Goal: Task Accomplishment & Management: Complete application form

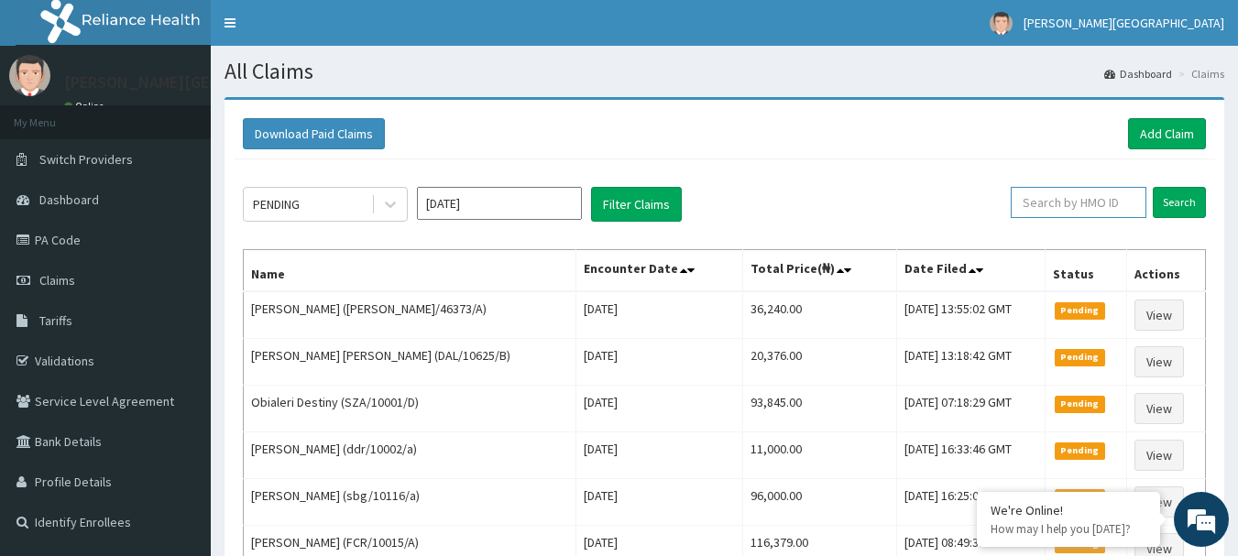
click at [1114, 211] on input "text" at bounding box center [1078, 202] width 136 height 31
paste input "WIU/10048/E"
type input "WIU/10048/E"
click at [1174, 203] on input "Search" at bounding box center [1178, 202] width 53 height 31
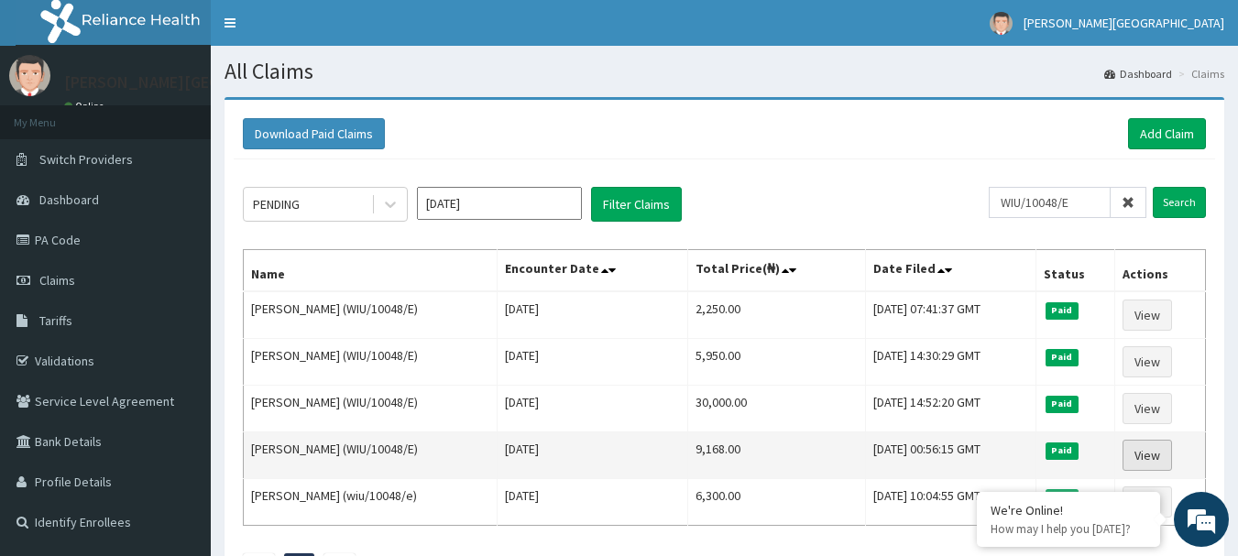
click at [1165, 453] on link "View" at bounding box center [1146, 455] width 49 height 31
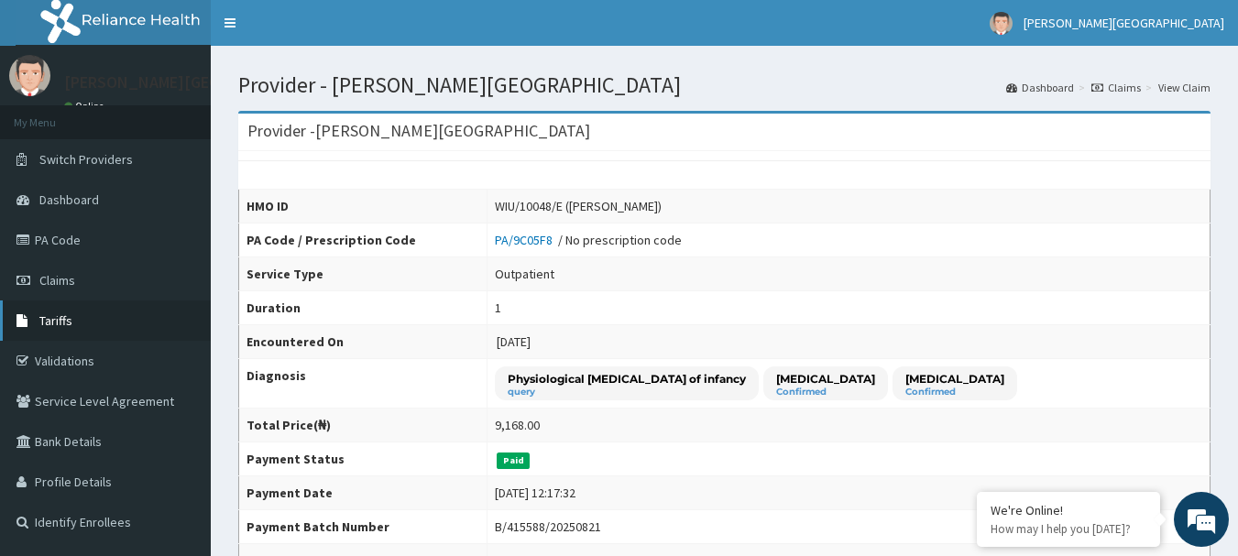
click at [80, 333] on link "Tariffs" at bounding box center [105, 320] width 211 height 40
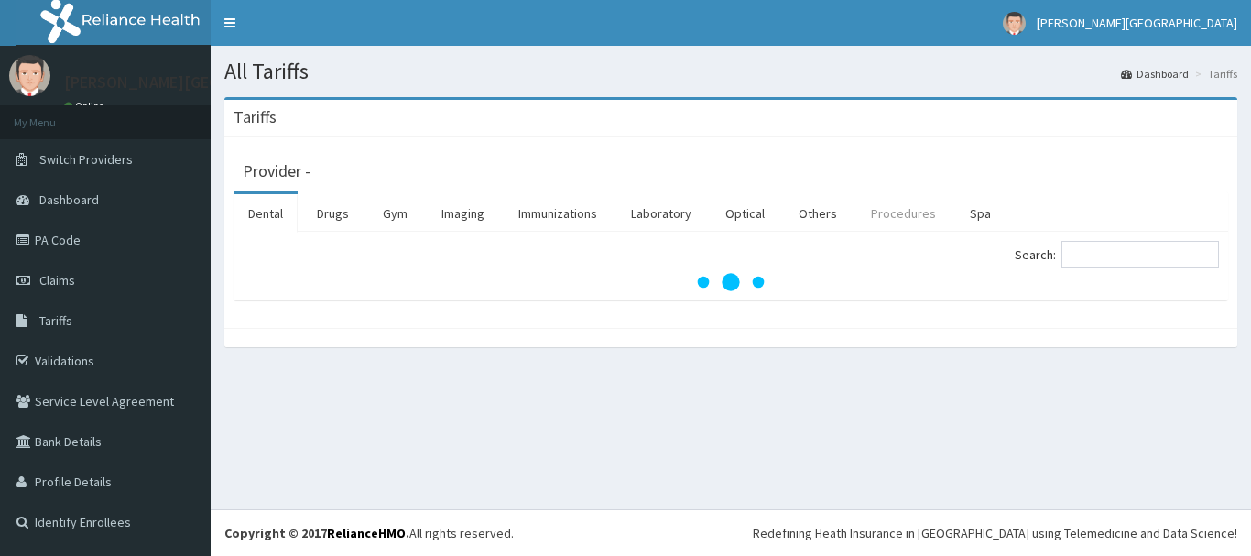
click at [890, 208] on link "Procedures" at bounding box center [904, 213] width 94 height 38
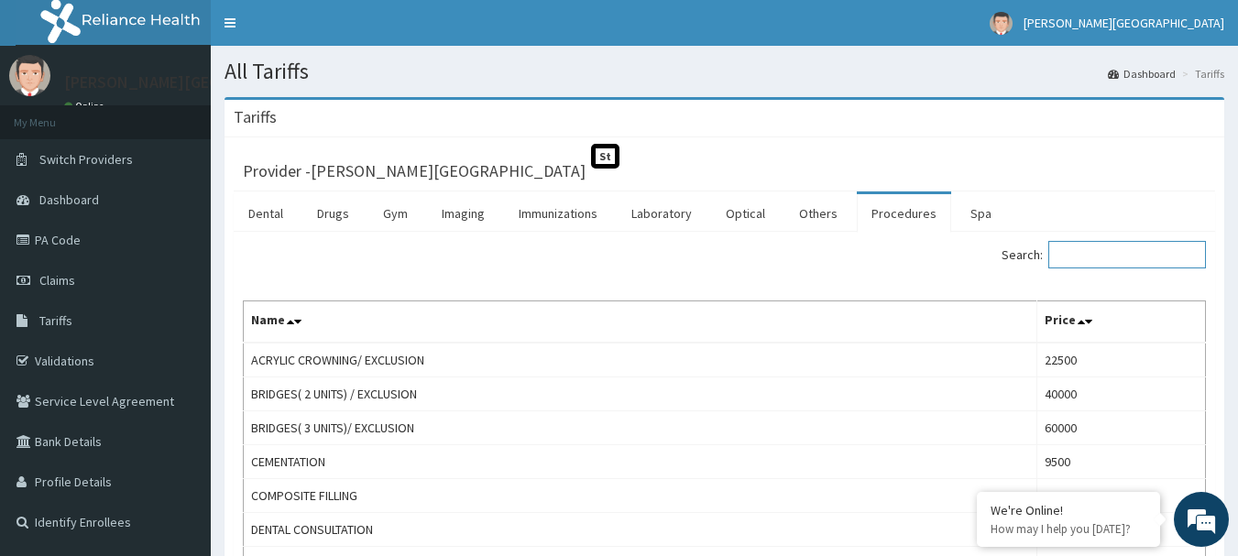
click at [1079, 251] on input "Search:" at bounding box center [1127, 254] width 158 height 27
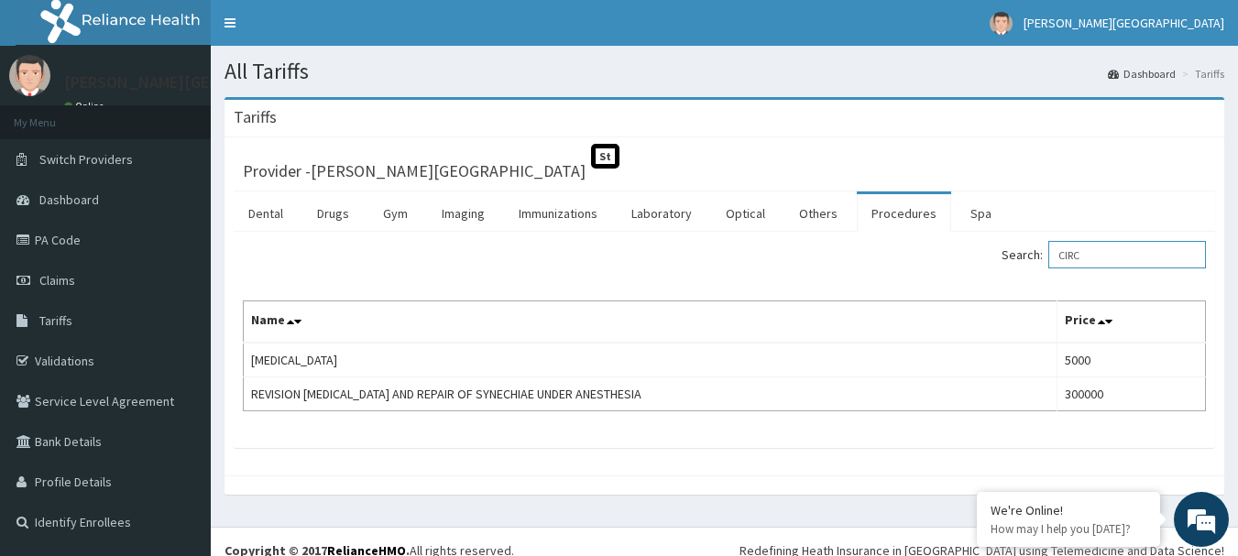
type input "CIRC"
click at [71, 277] on span "Claims" at bounding box center [57, 280] width 36 height 16
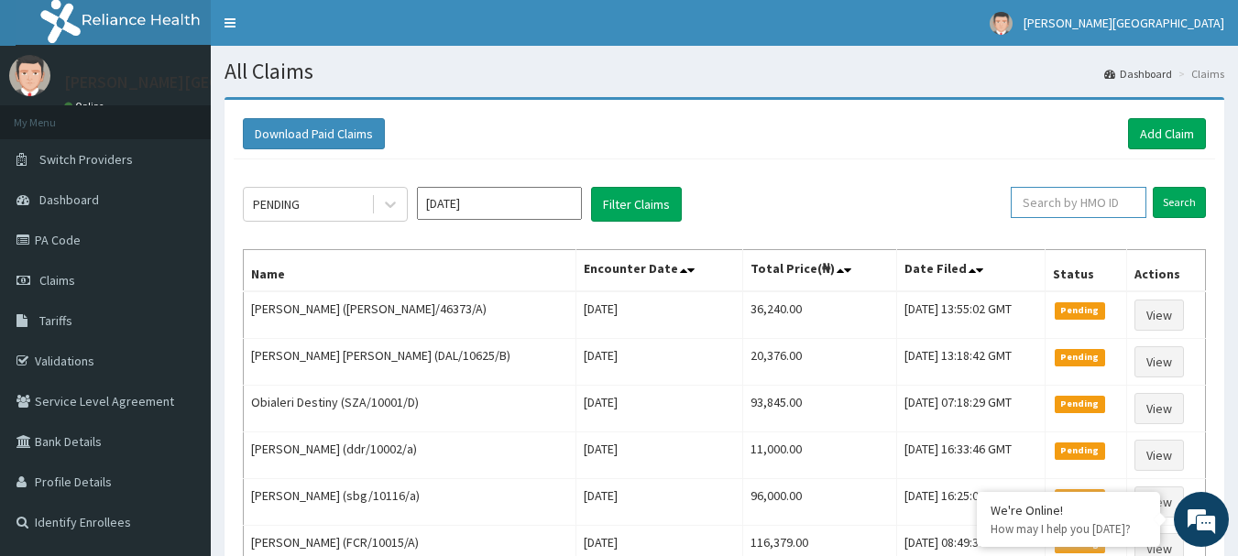
click at [1058, 204] on input "text" at bounding box center [1078, 202] width 136 height 31
paste input "SYS/10022/D"
type input "SYS/10022/D"
click at [1167, 206] on input "Search" at bounding box center [1178, 202] width 53 height 31
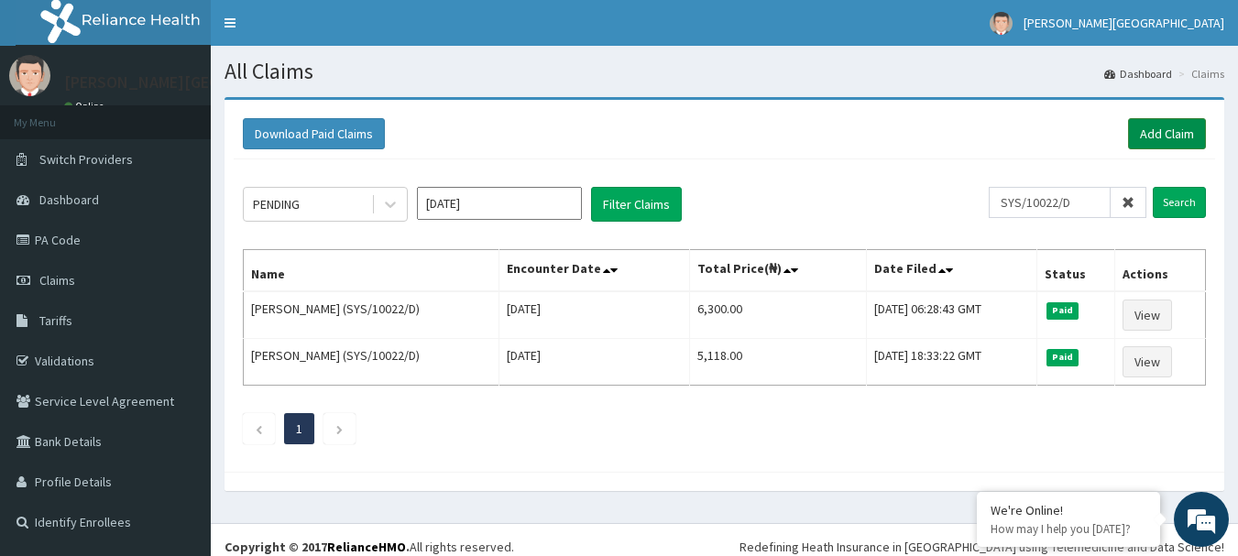
click at [1153, 132] on link "Add Claim" at bounding box center [1167, 133] width 78 height 31
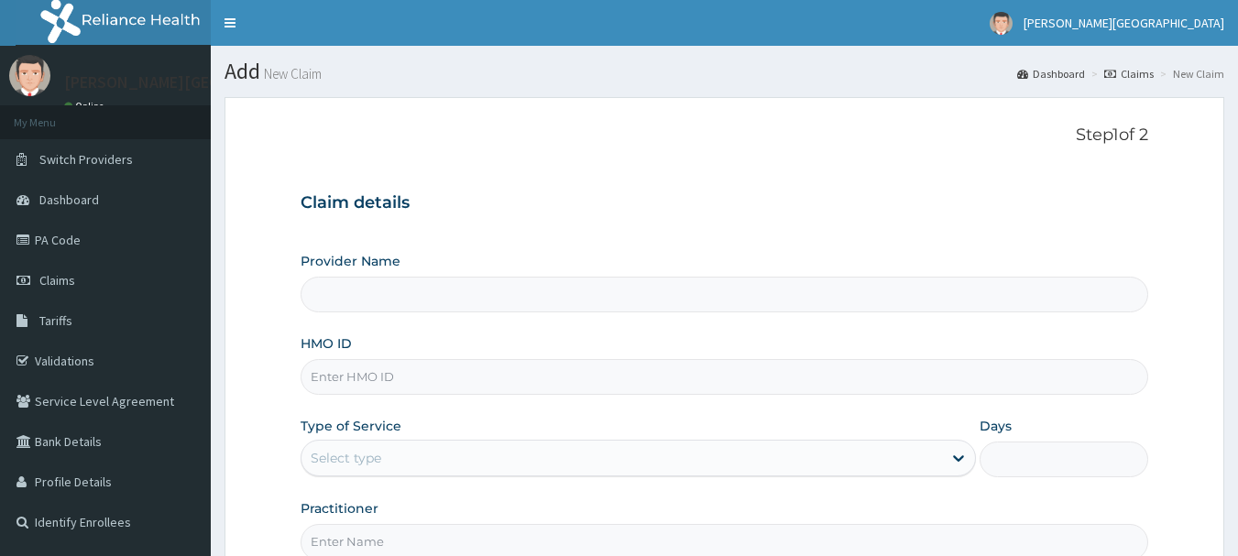
click at [425, 370] on input "HMO ID" at bounding box center [724, 377] width 848 height 36
paste input "SYS/10022/D"
type input "SYS/10022/D"
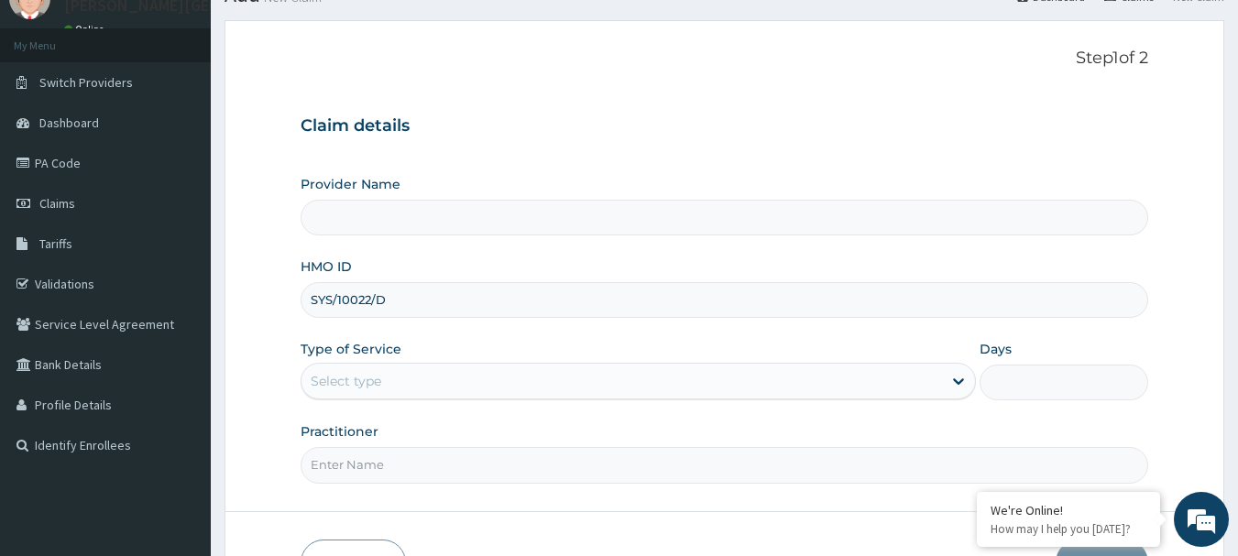
scroll to position [183, 0]
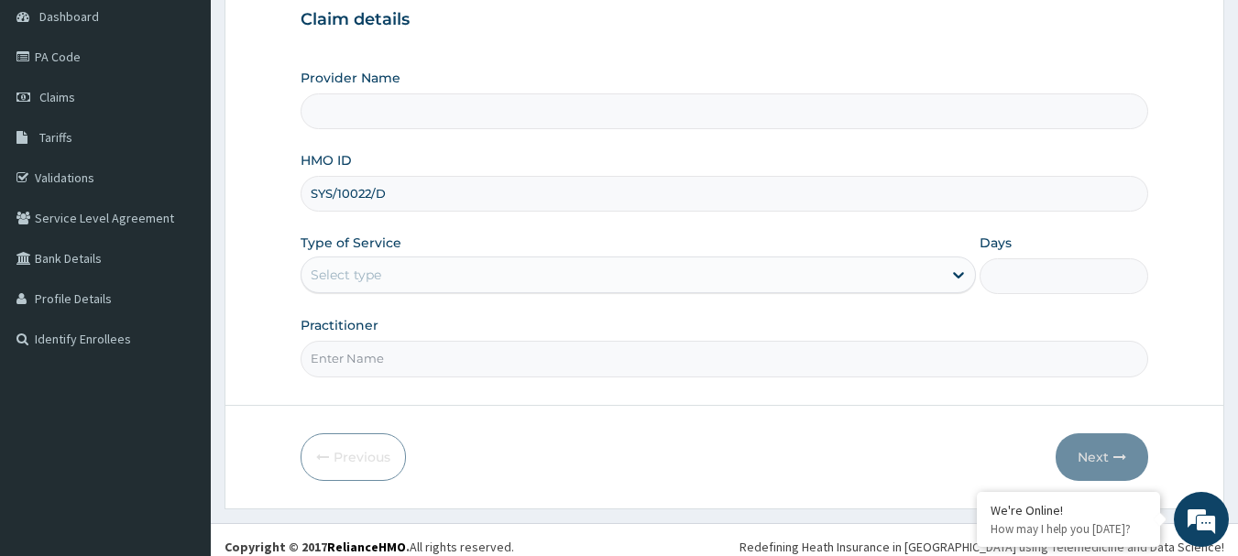
type input "[PERSON_NAME][GEOGRAPHIC_DATA]"
type input "SYS/10022/D"
click at [368, 275] on div "Select type" at bounding box center [346, 275] width 71 height 18
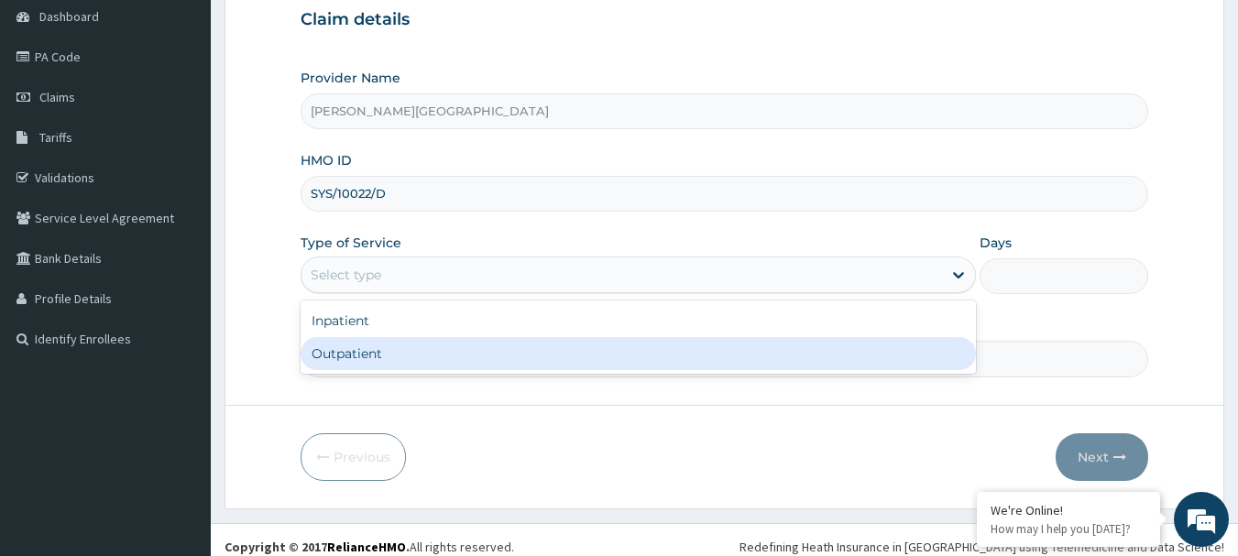
click at [375, 346] on div "Outpatient" at bounding box center [637, 353] width 675 height 33
type input "1"
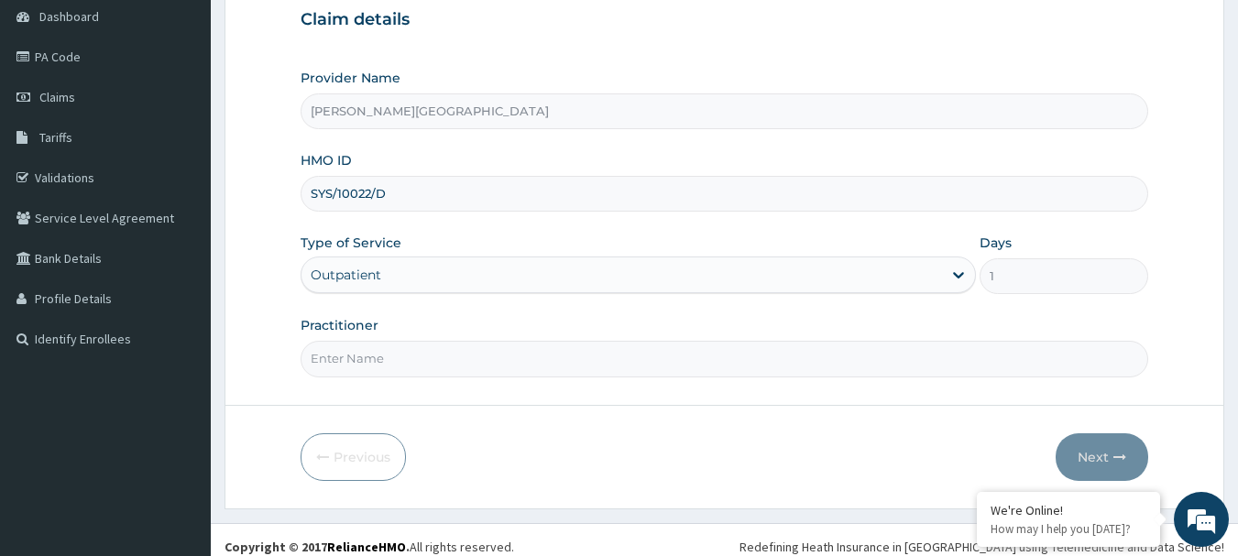
click at [375, 364] on input "Practitioner" at bounding box center [724, 359] width 848 height 36
type input "AA"
click at [1087, 474] on button "Next" at bounding box center [1101, 457] width 93 height 48
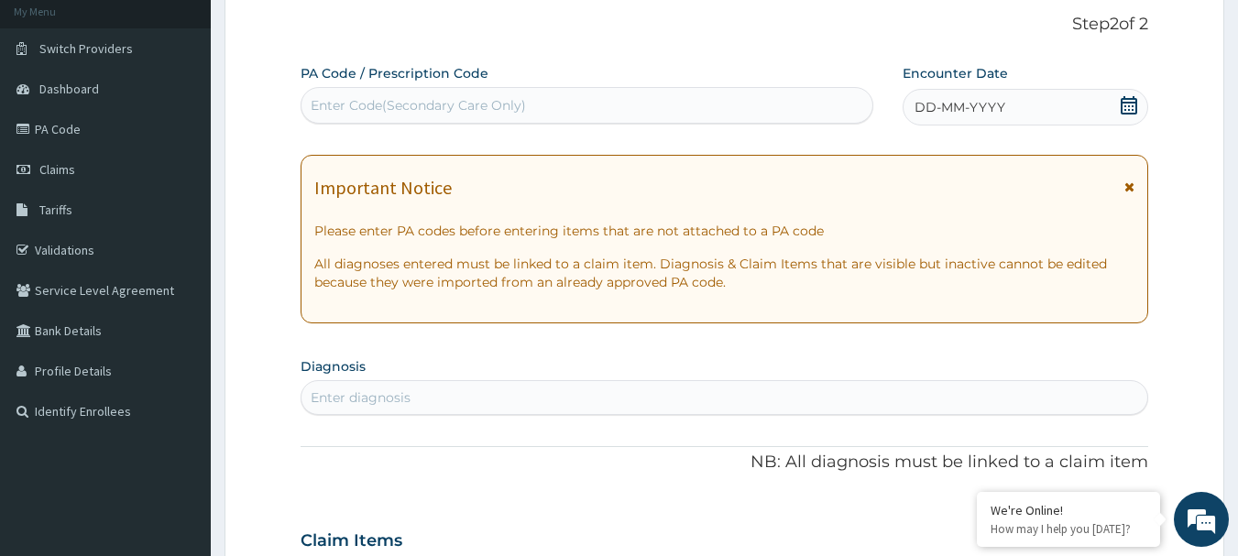
scroll to position [0, 0]
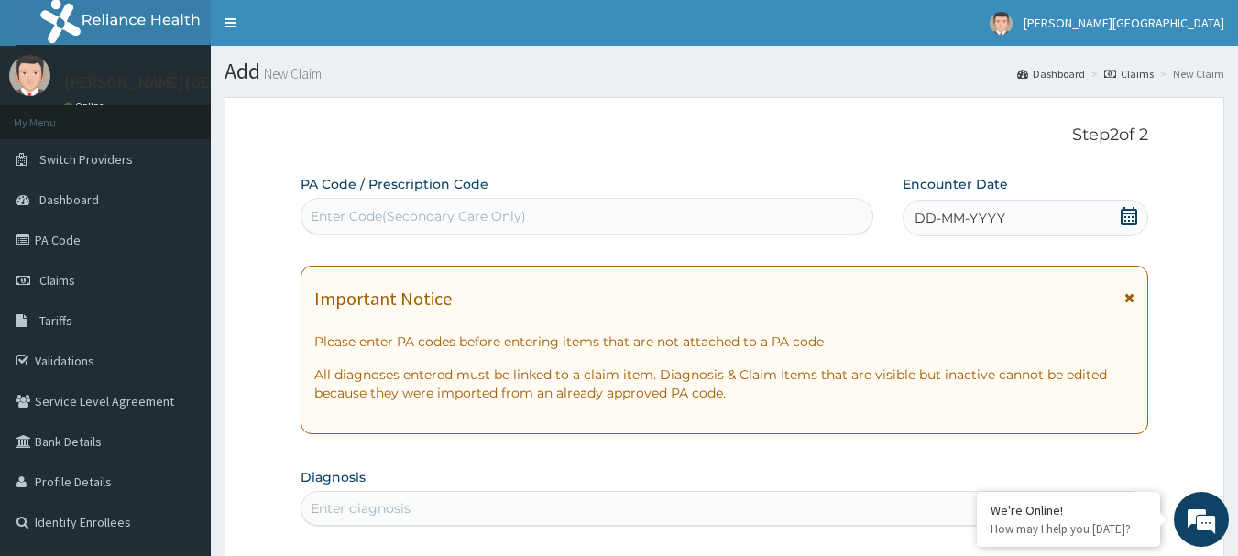
click at [379, 213] on div "Enter Code(Secondary Care Only)" at bounding box center [418, 216] width 215 height 18
paste input "PA/C9FFFB"
type input "PA/C9FFFB"
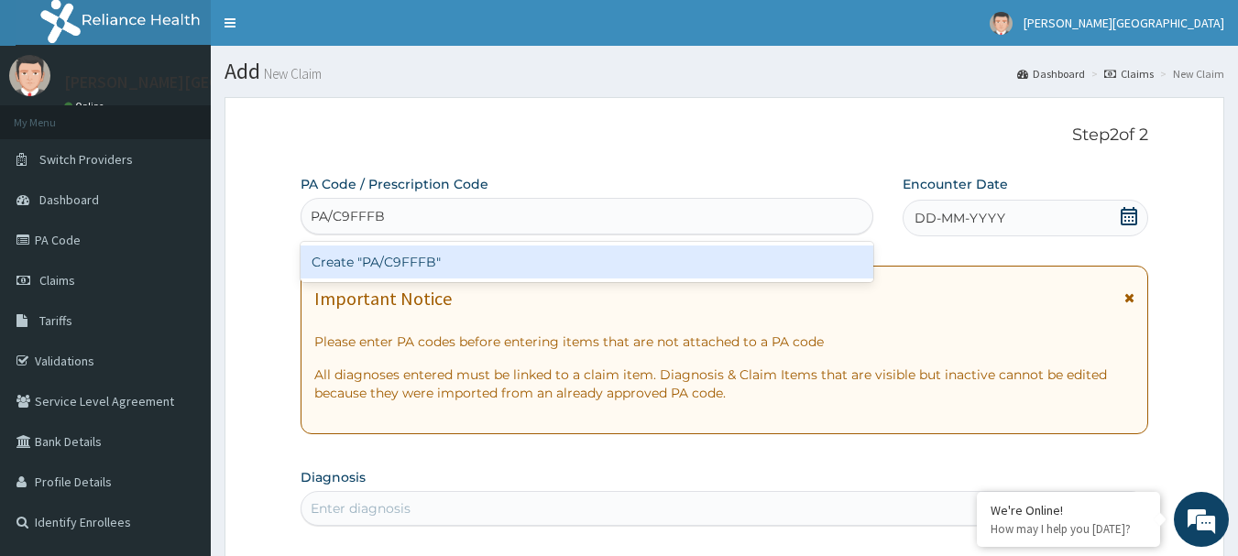
click at [453, 267] on div "Create "PA/C9FFFB"" at bounding box center [586, 262] width 573 height 33
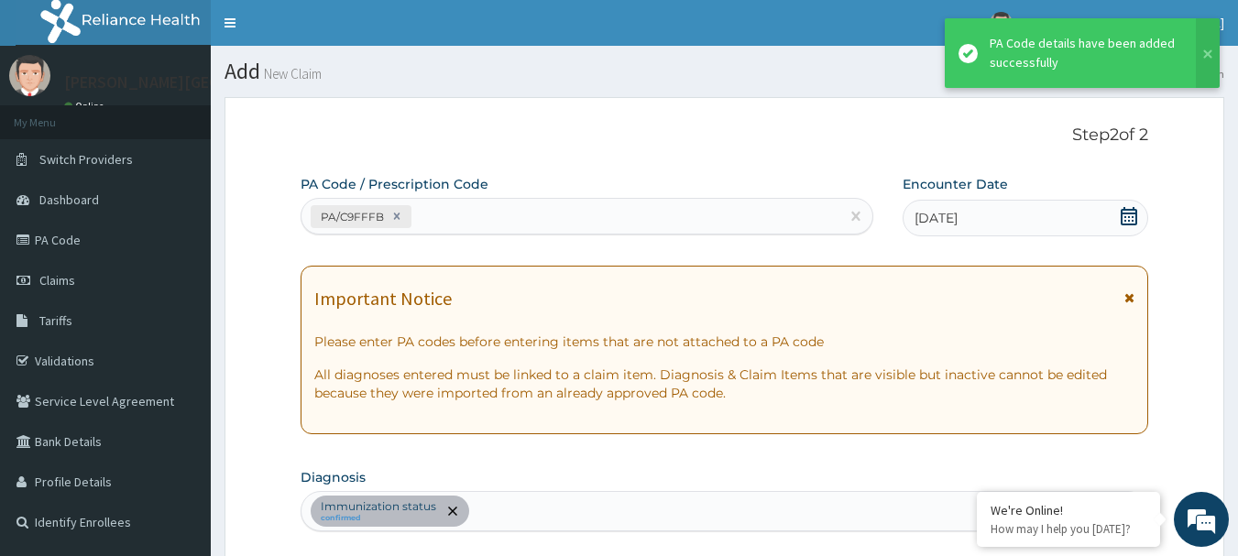
scroll to position [611, 0]
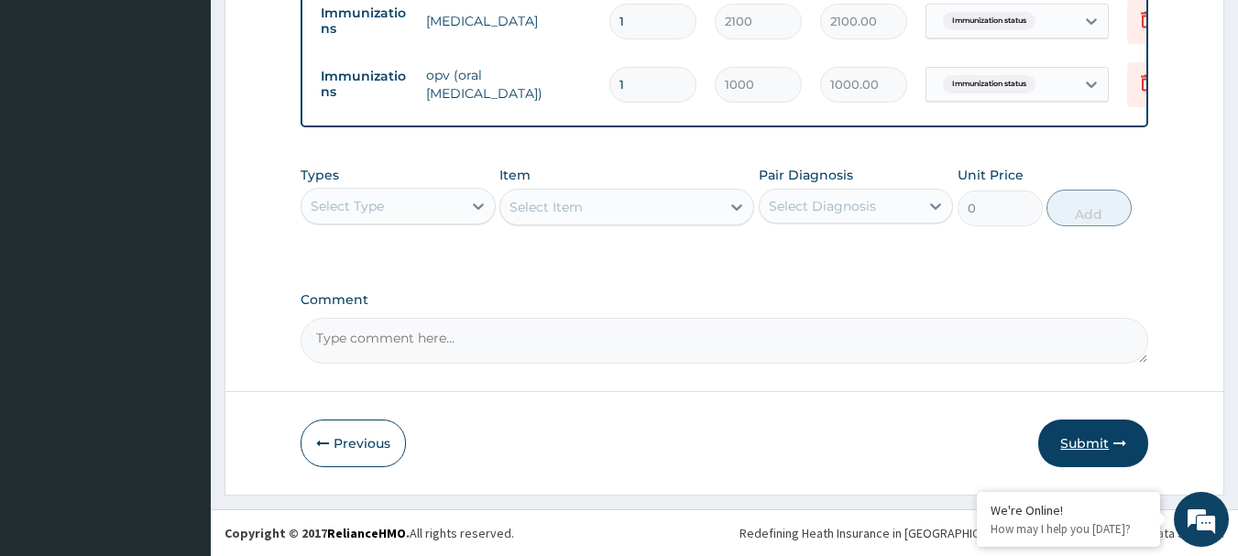
click at [1103, 441] on button "Submit" at bounding box center [1093, 444] width 110 height 48
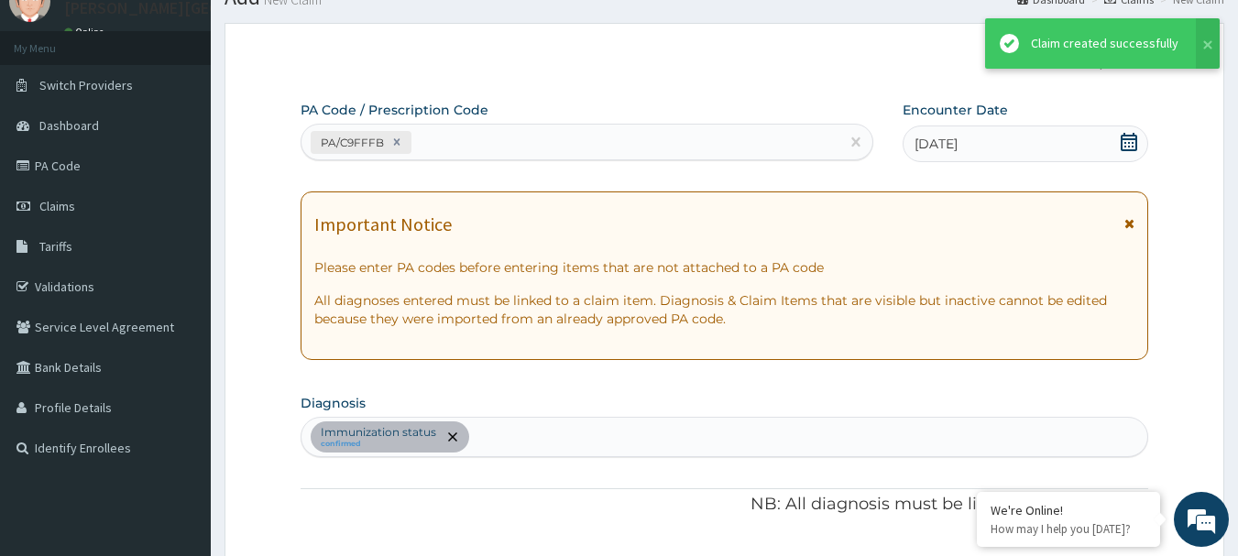
scroll to position [818, 0]
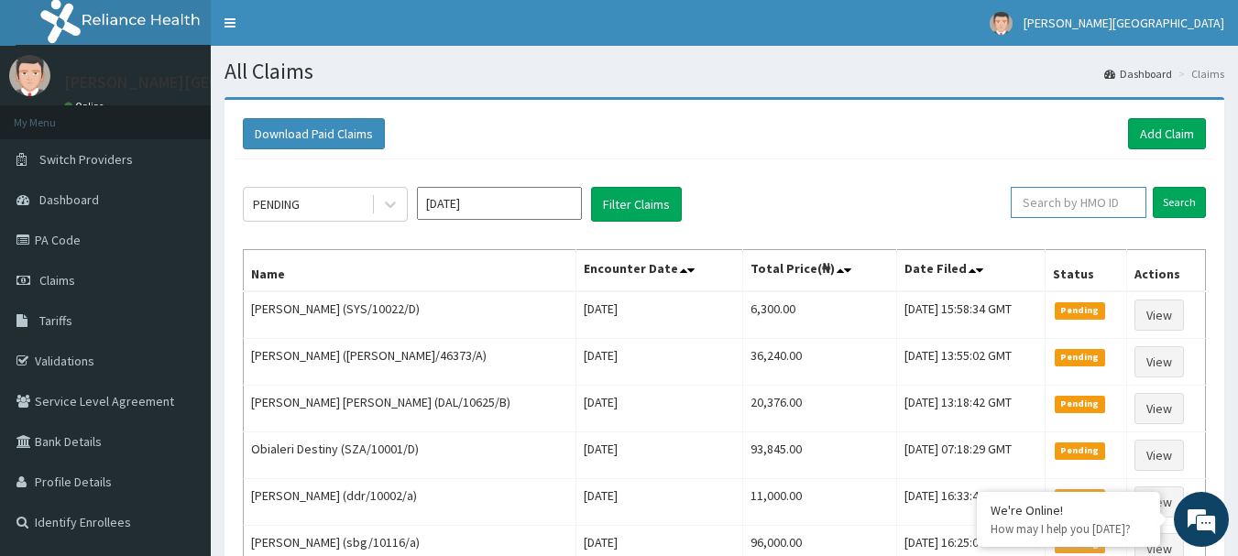
click at [1054, 202] on input "text" at bounding box center [1078, 202] width 136 height 31
paste input "SSY/10028/B"
type input "SSY/10028/B"
click at [1189, 210] on input "Search" at bounding box center [1178, 202] width 53 height 31
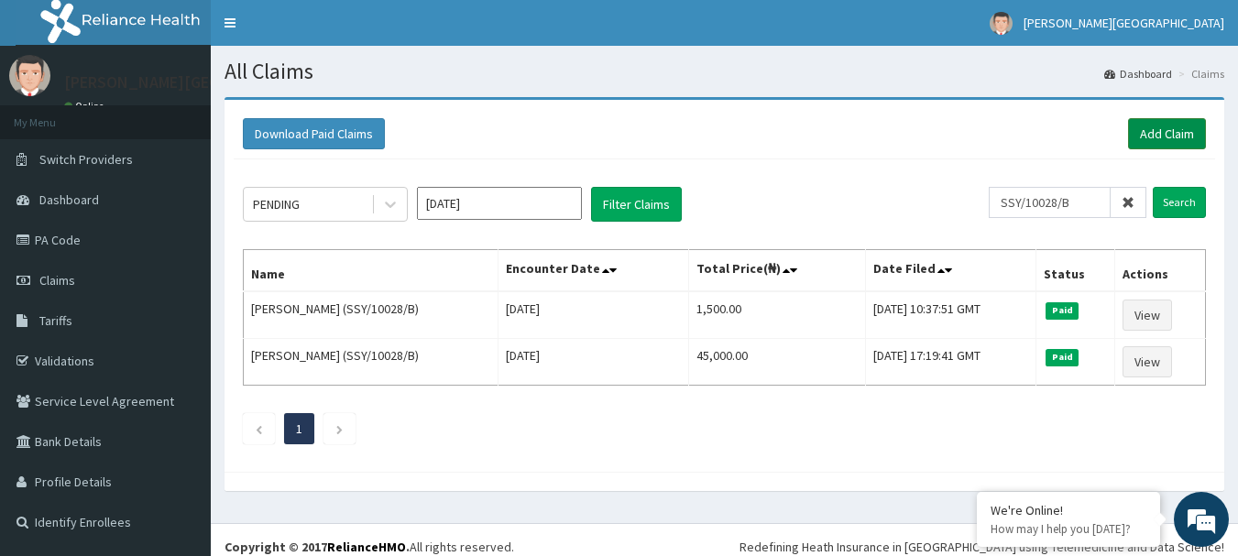
click at [1144, 146] on link "Add Claim" at bounding box center [1167, 133] width 78 height 31
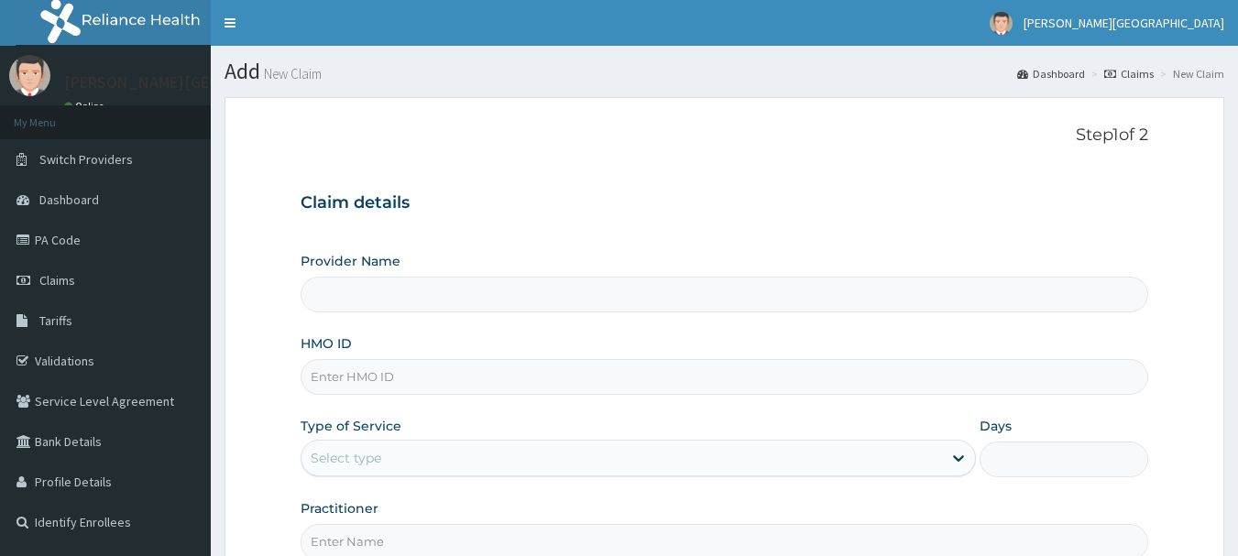
click at [395, 387] on input "HMO ID" at bounding box center [724, 377] width 848 height 36
paste input "SSY/10028/B"
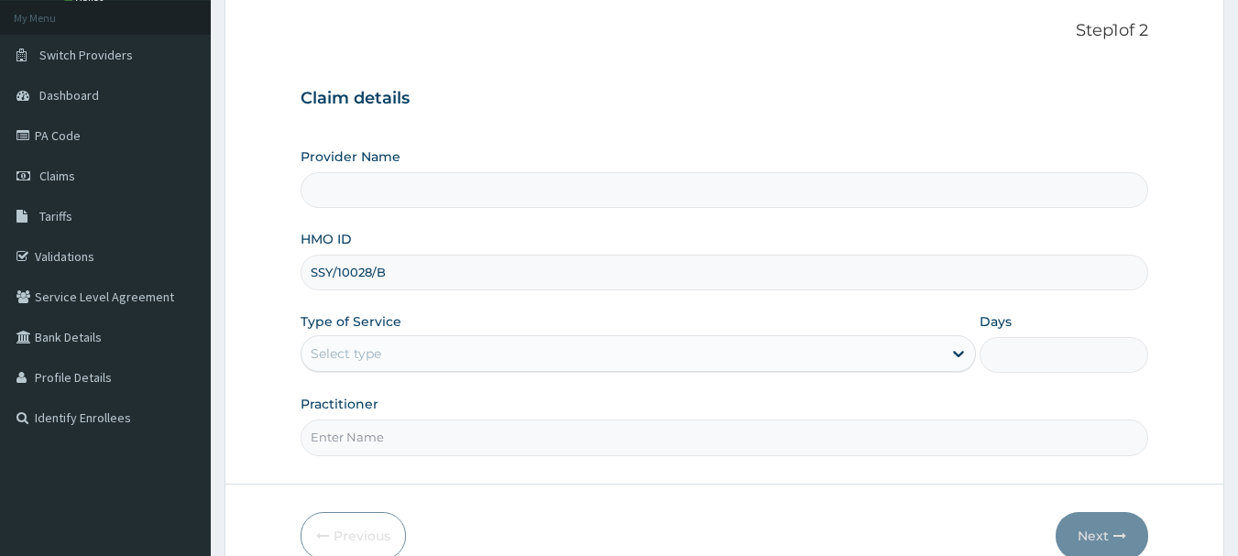
scroll to position [183, 0]
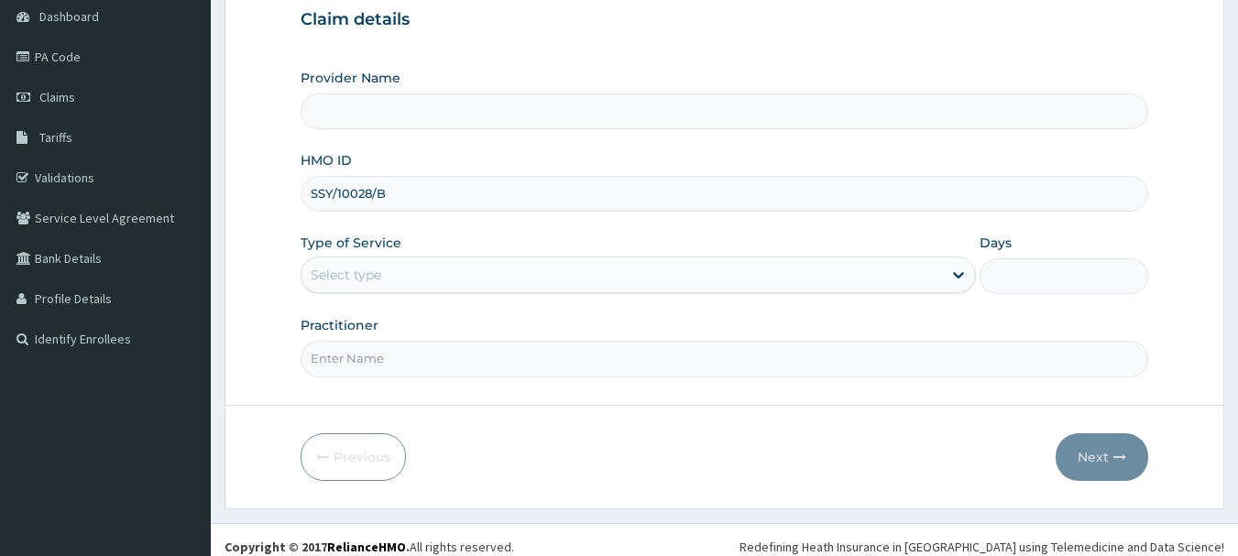
type input "SSY/10028/B"
click at [417, 278] on div "Select type" at bounding box center [621, 274] width 640 height 29
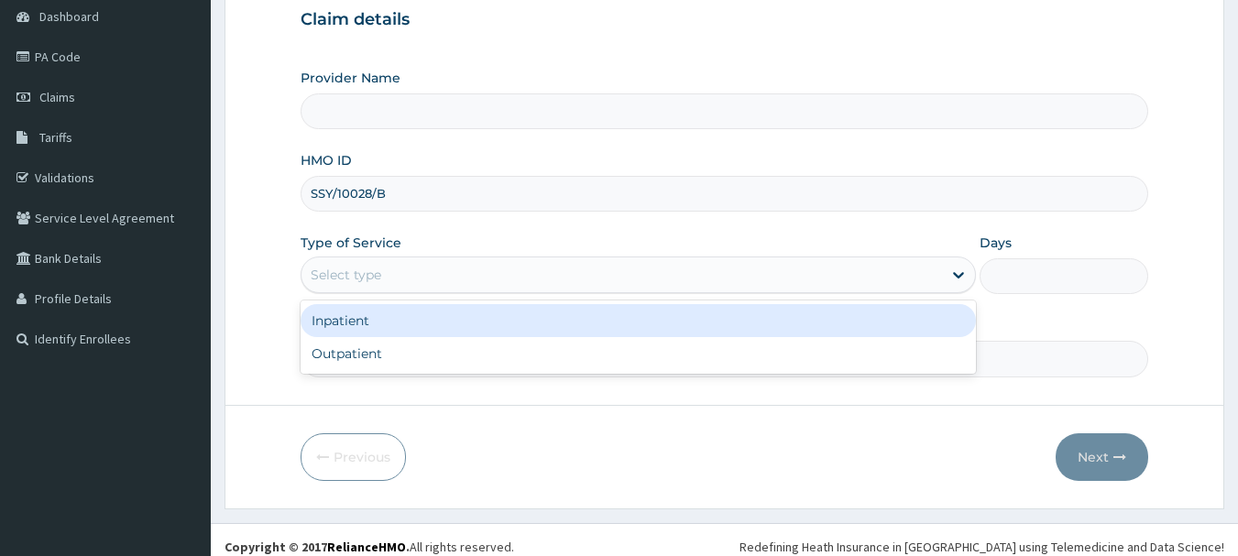
type input "[PERSON_NAME][GEOGRAPHIC_DATA]"
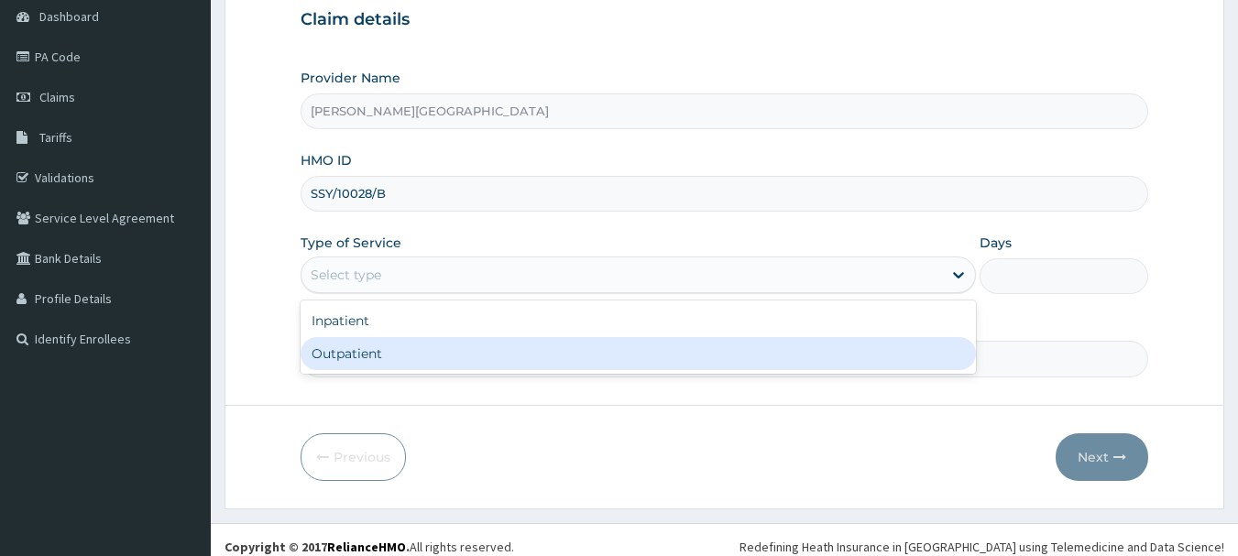
click at [405, 352] on div "Outpatient" at bounding box center [637, 353] width 675 height 33
type input "1"
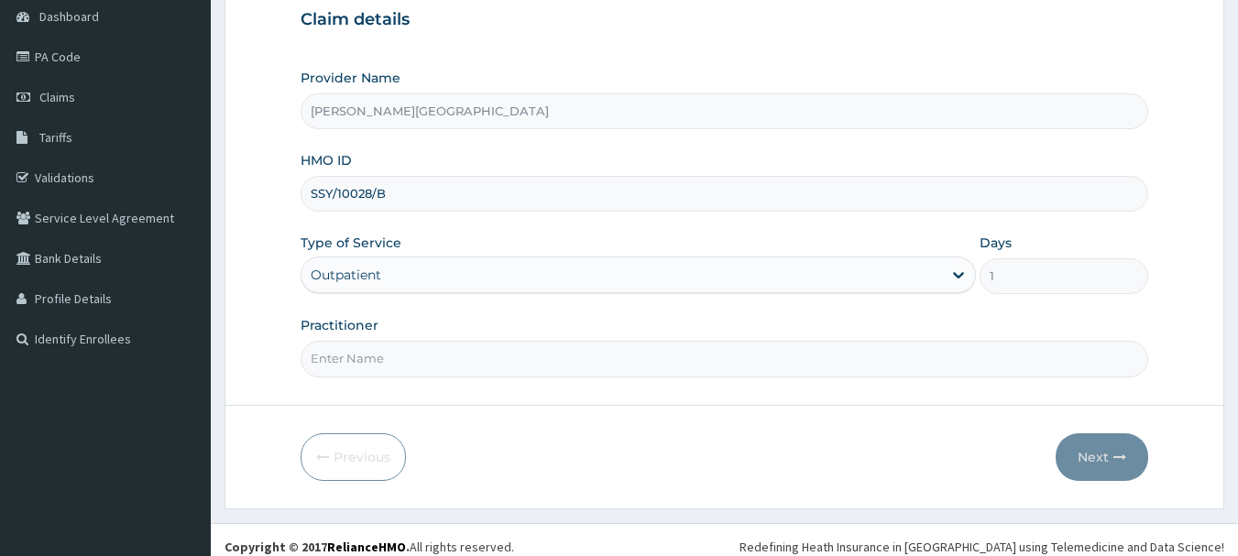
click at [399, 366] on input "Practitioner" at bounding box center [724, 359] width 848 height 36
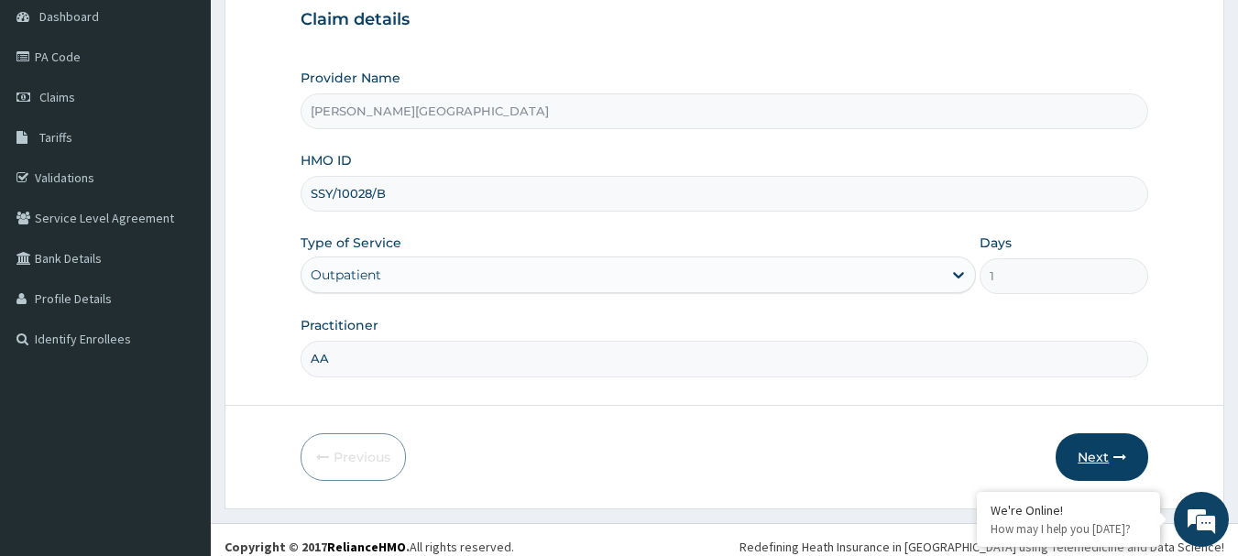
type input "AA"
click at [1094, 456] on button "Next" at bounding box center [1101, 457] width 93 height 48
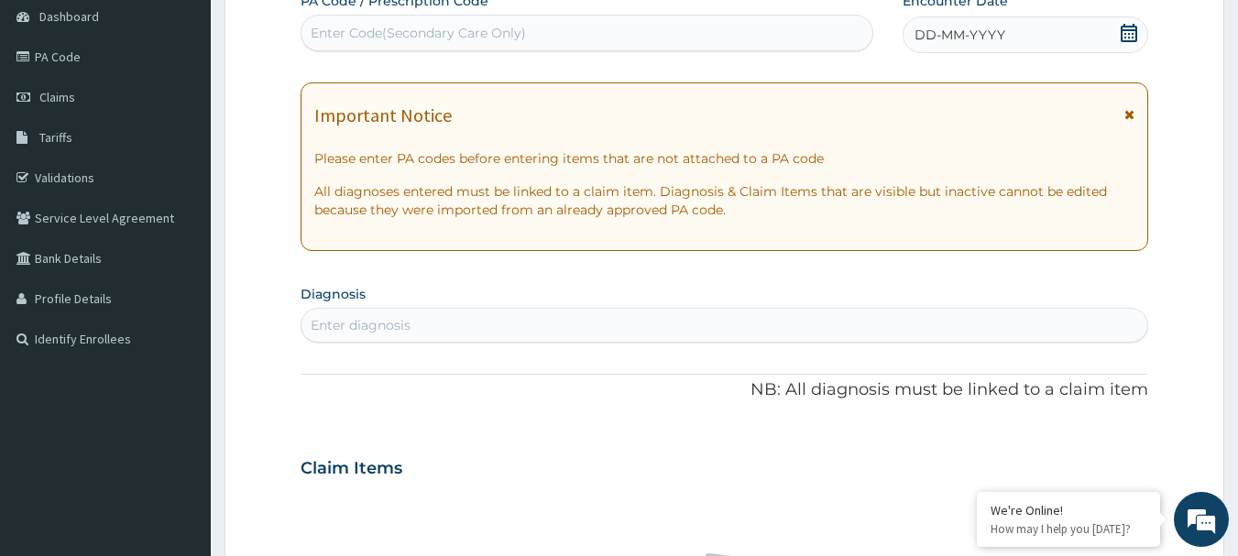
click at [365, 44] on div "Enter Code(Secondary Care Only)" at bounding box center [587, 32] width 572 height 29
paste input "PA/40D4E6"
type input "PA/40D4E6"
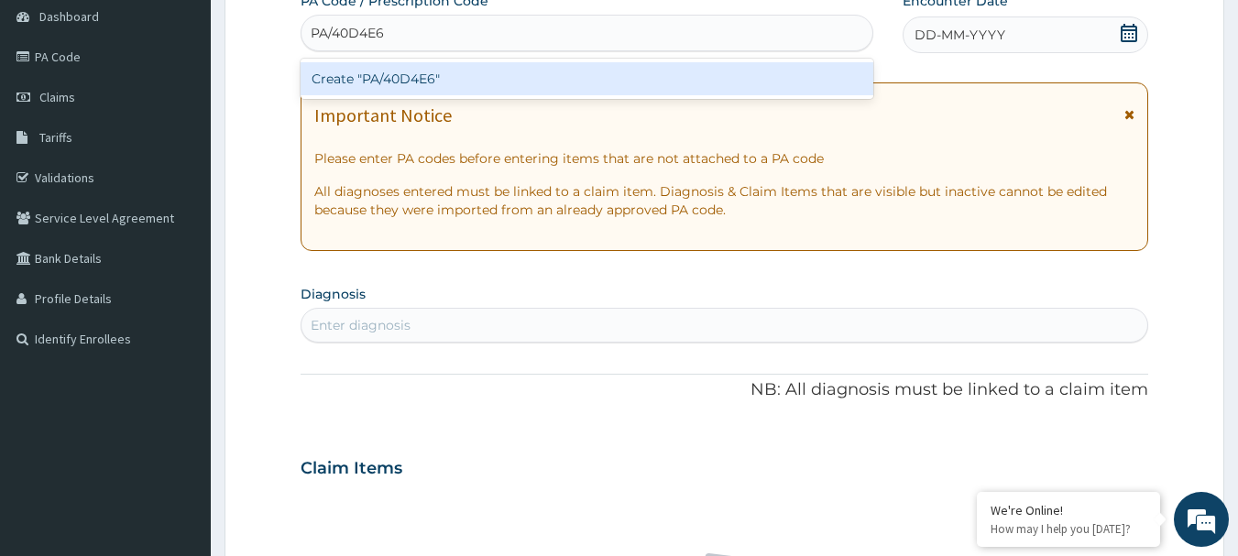
scroll to position [0, 0]
click at [453, 83] on div "Create "PA/40D4E6"" at bounding box center [586, 78] width 573 height 33
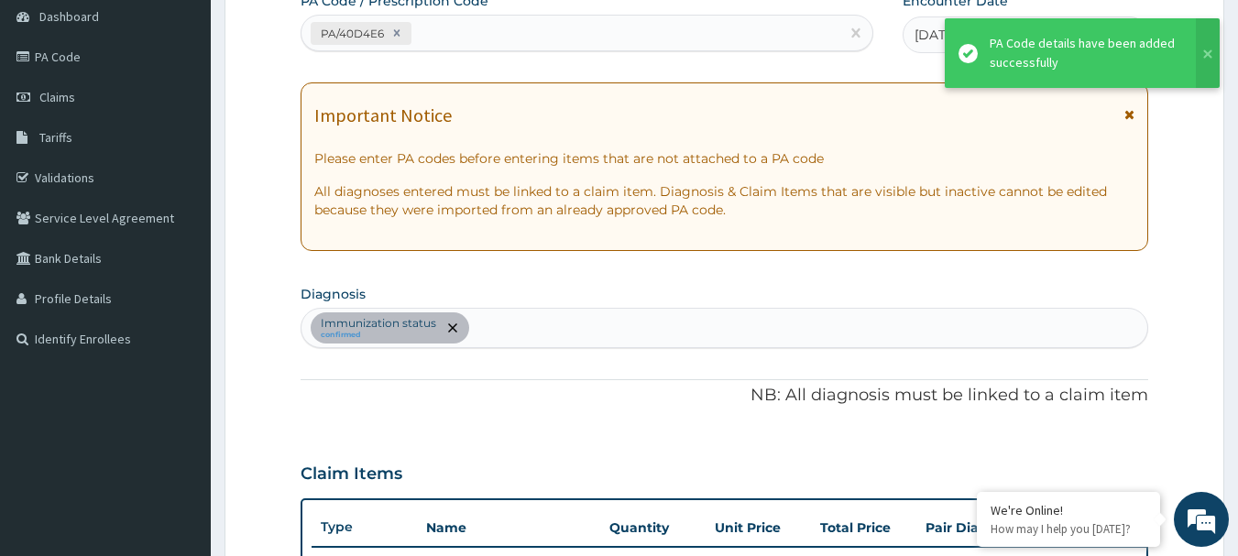
scroll to position [611, 0]
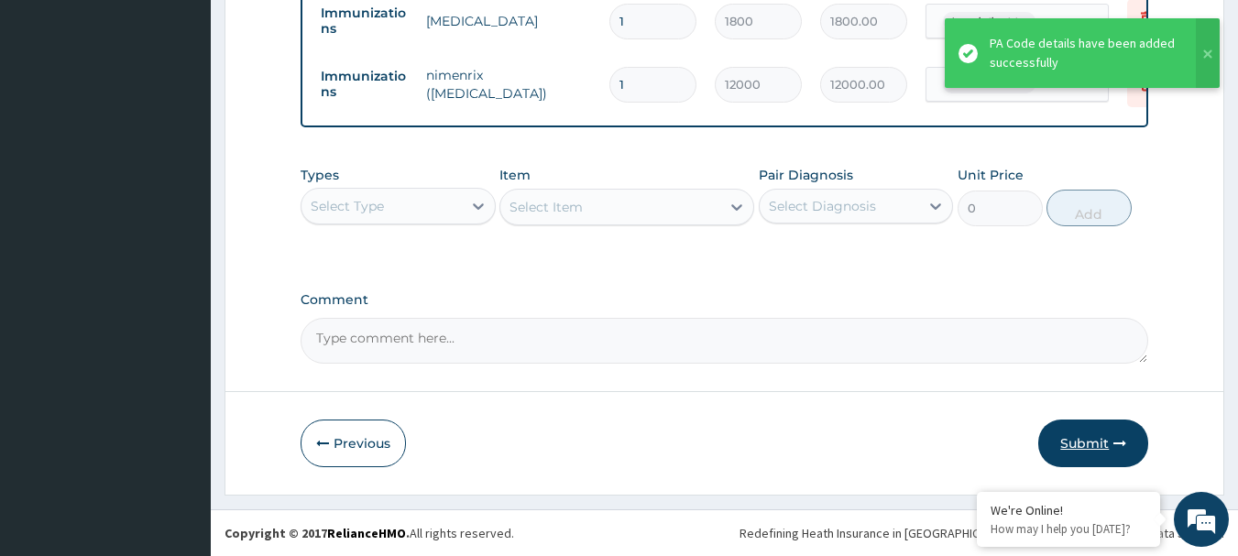
click at [1092, 449] on button "Submit" at bounding box center [1093, 444] width 110 height 48
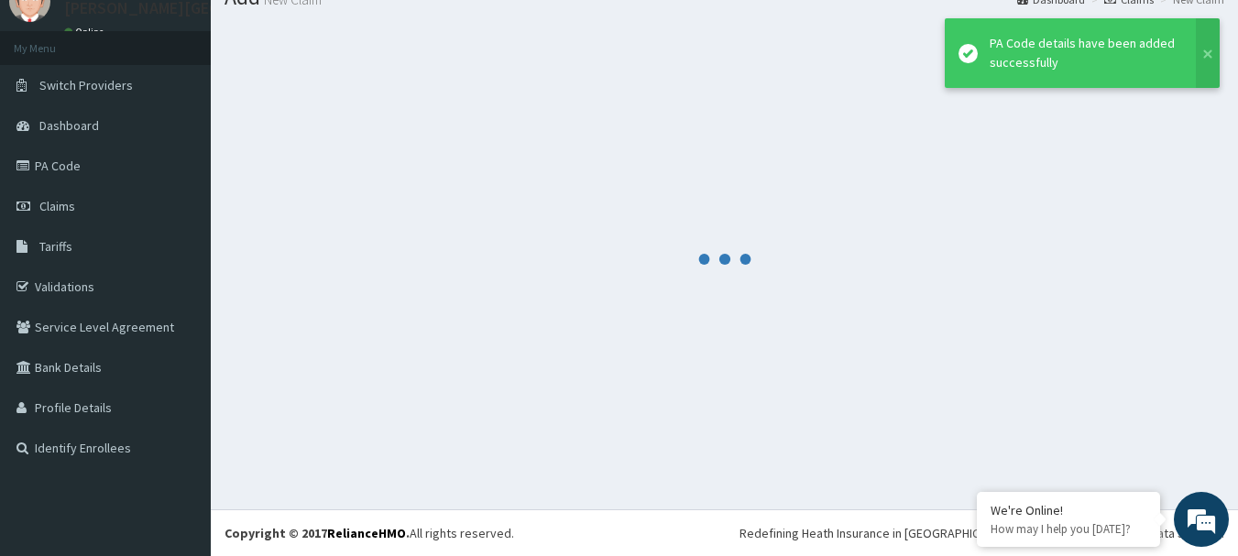
scroll to position [74, 0]
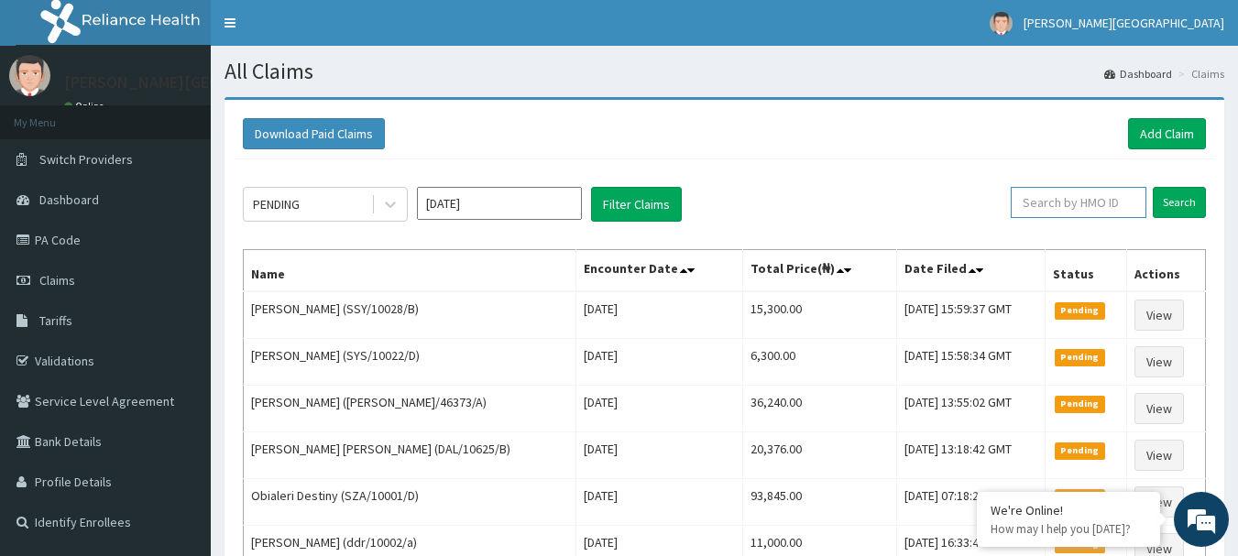
click at [1086, 213] on input "text" at bounding box center [1078, 202] width 136 height 31
paste input "PRN/10102/C"
type input "PRN/10102/C"
click at [1184, 201] on input "Search" at bounding box center [1178, 202] width 53 height 31
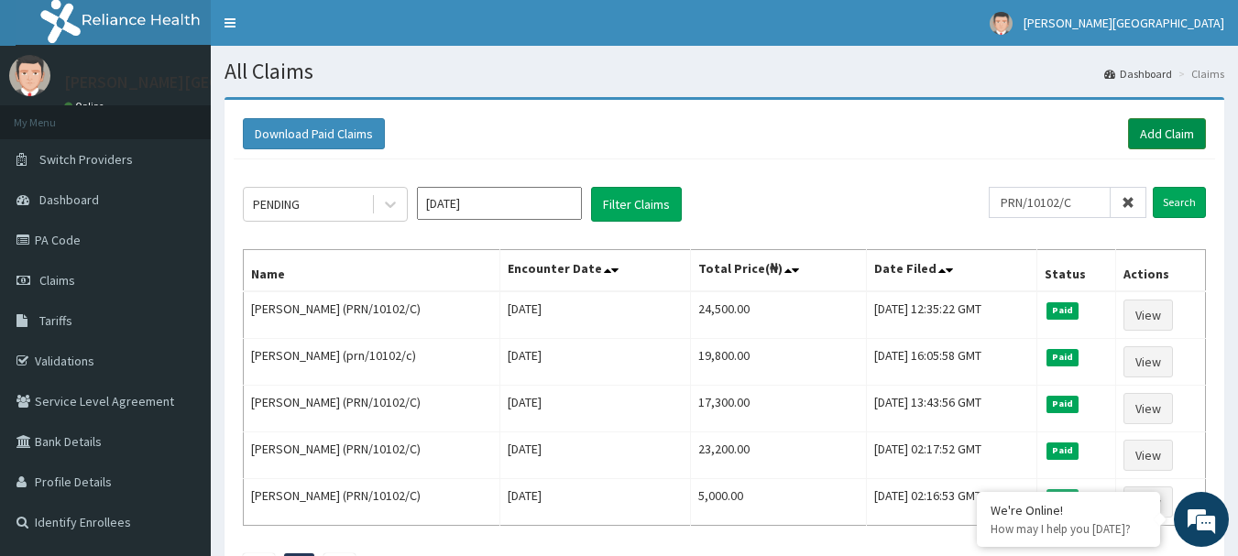
click at [1167, 129] on link "Add Claim" at bounding box center [1167, 133] width 78 height 31
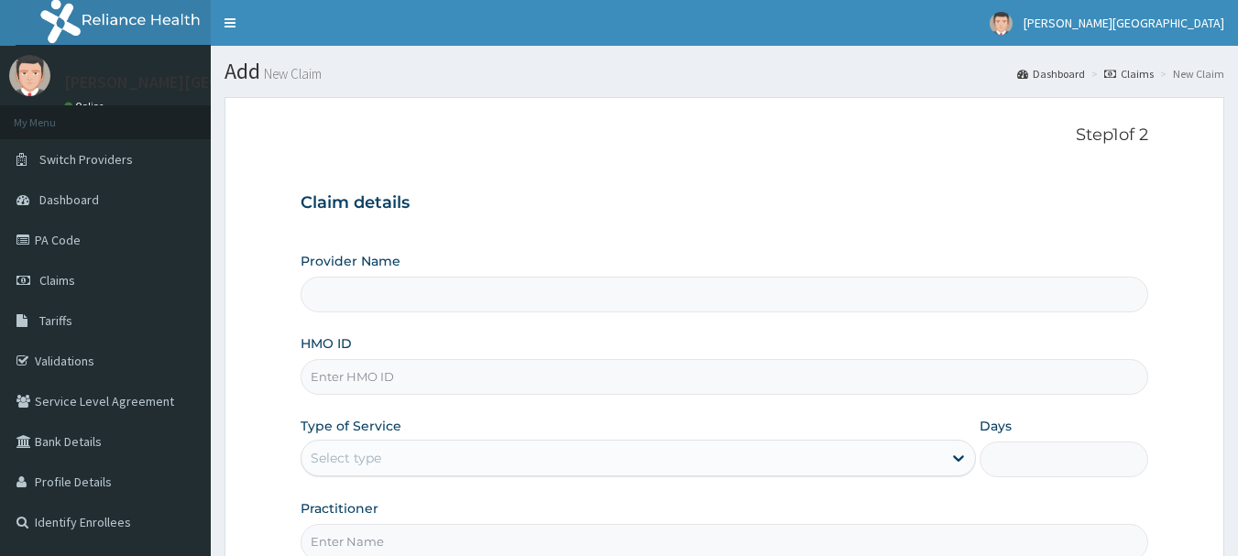
click at [368, 378] on input "HMO ID" at bounding box center [724, 377] width 848 height 36
paste input "PRN/10102/C"
type input "PRN/10102/C"
type input "[PERSON_NAME][GEOGRAPHIC_DATA]"
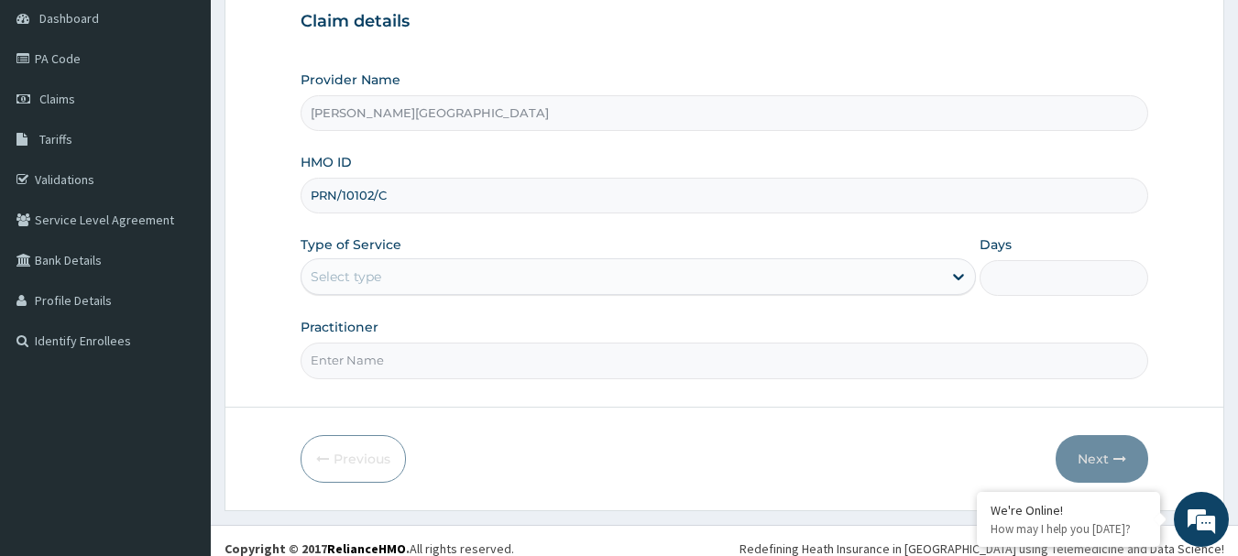
scroll to position [183, 0]
type input "PRN/10102/C"
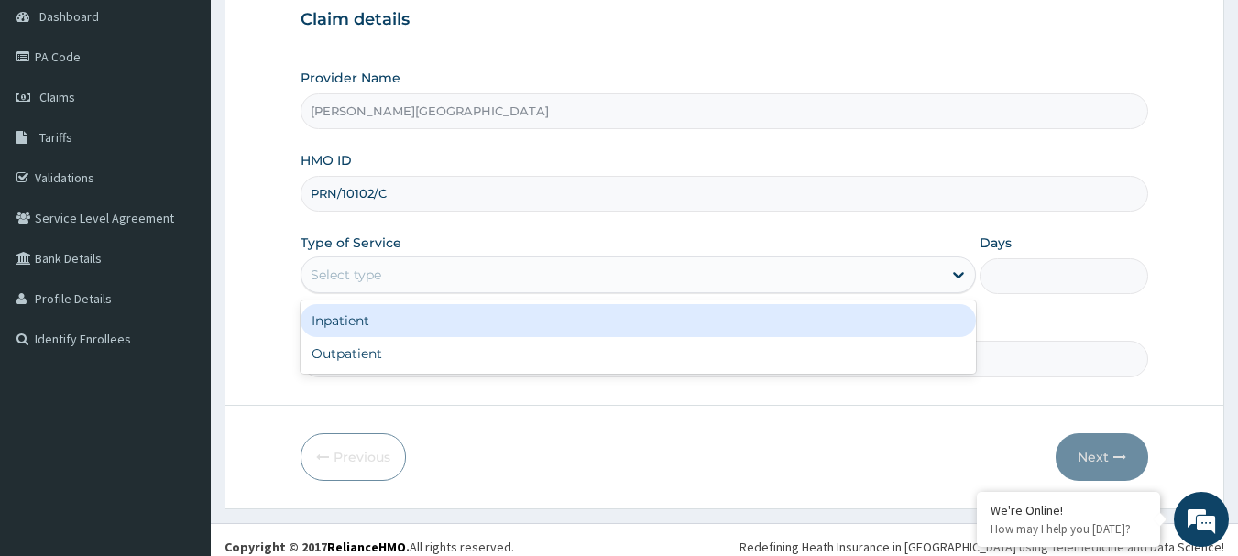
click at [412, 274] on div "Select type" at bounding box center [621, 274] width 640 height 29
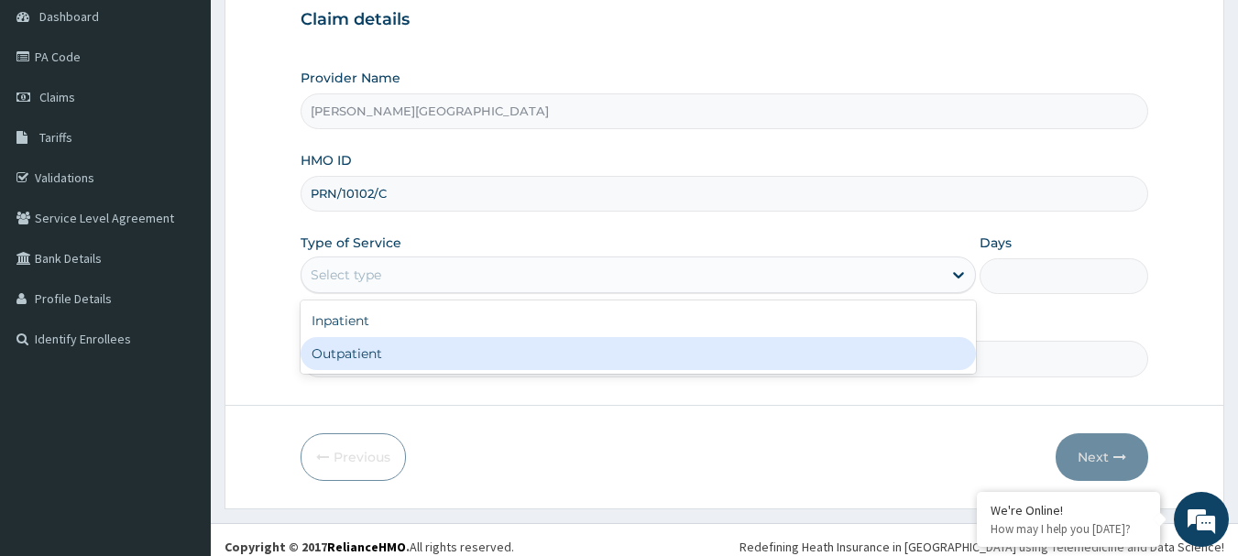
click at [388, 362] on div "Outpatient" at bounding box center [637, 353] width 675 height 33
type input "1"
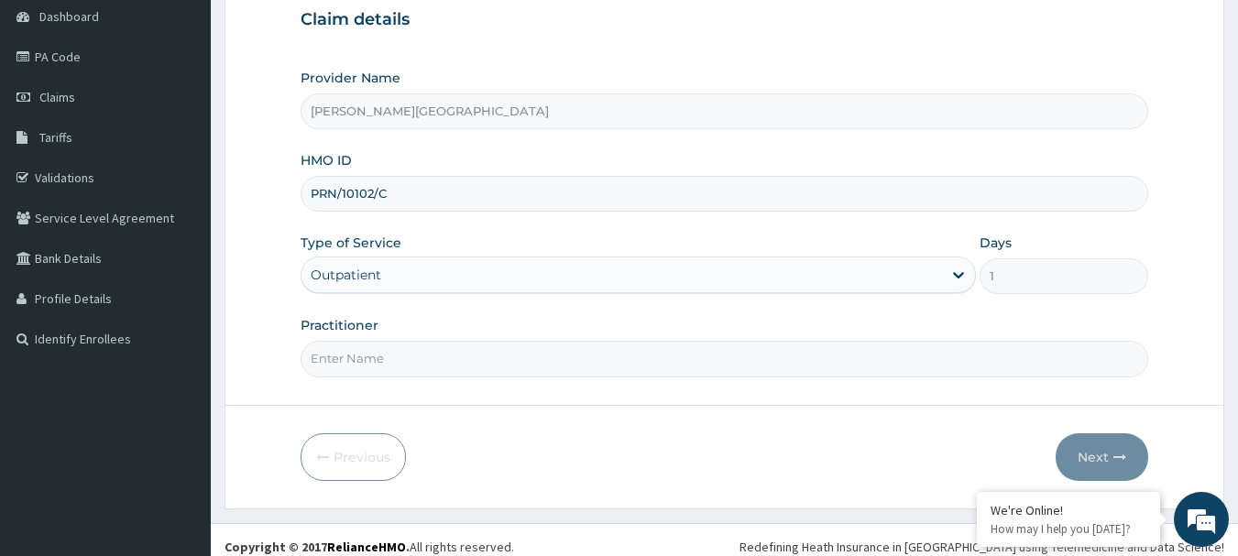
click at [388, 362] on input "Practitioner" at bounding box center [724, 359] width 848 height 36
type input "AA"
click at [1117, 461] on icon "button" at bounding box center [1119, 457] width 13 height 13
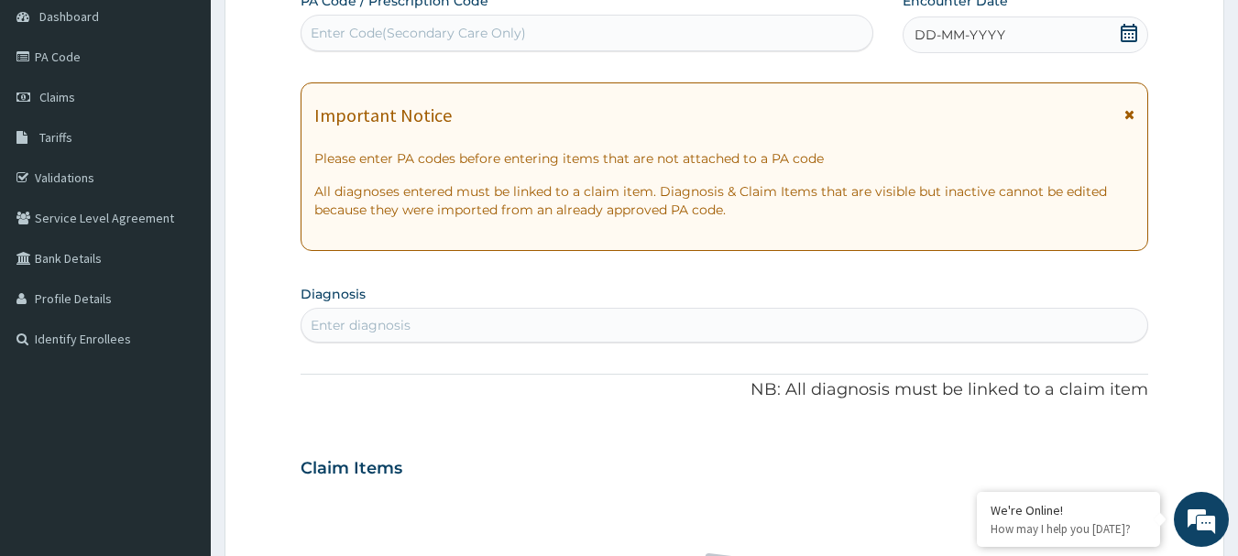
scroll to position [0, 0]
click at [1123, 118] on div "Important Notice" at bounding box center [724, 119] width 821 height 29
drag, startPoint x: 1127, startPoint y: 113, endPoint x: 1097, endPoint y: 69, distance: 52.8
click at [1125, 110] on icon at bounding box center [1129, 114] width 10 height 13
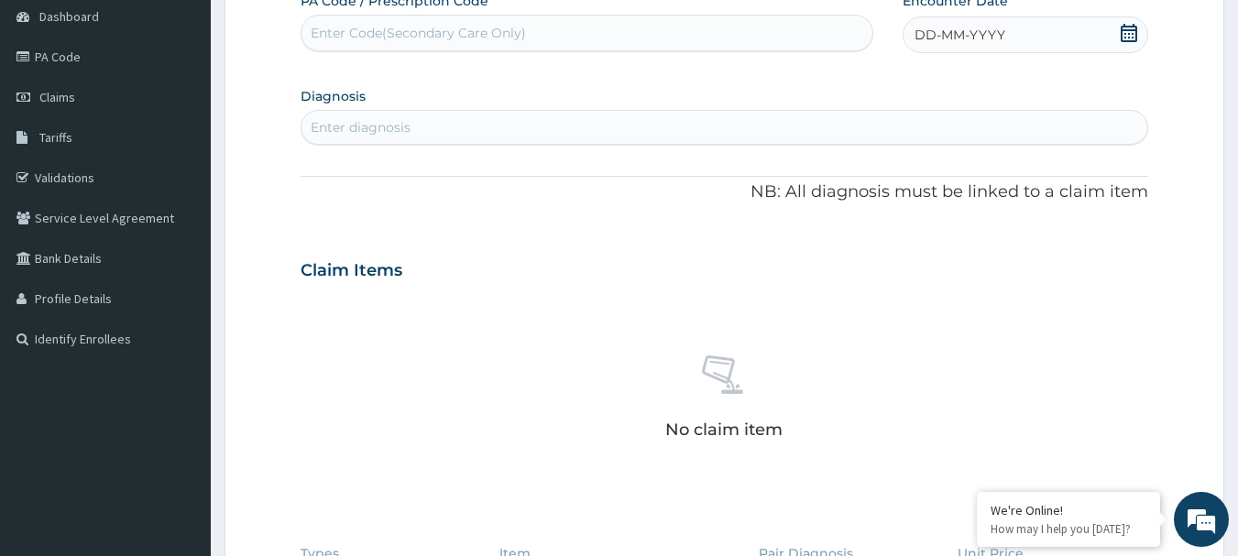
click at [399, 119] on div "Enter diagnosis" at bounding box center [361, 127] width 100 height 18
click at [384, 40] on div "Enter Code(Secondary Care Only)" at bounding box center [418, 33] width 215 height 18
paste input "PA/9FAA37"
type input "PA/9FAA37"
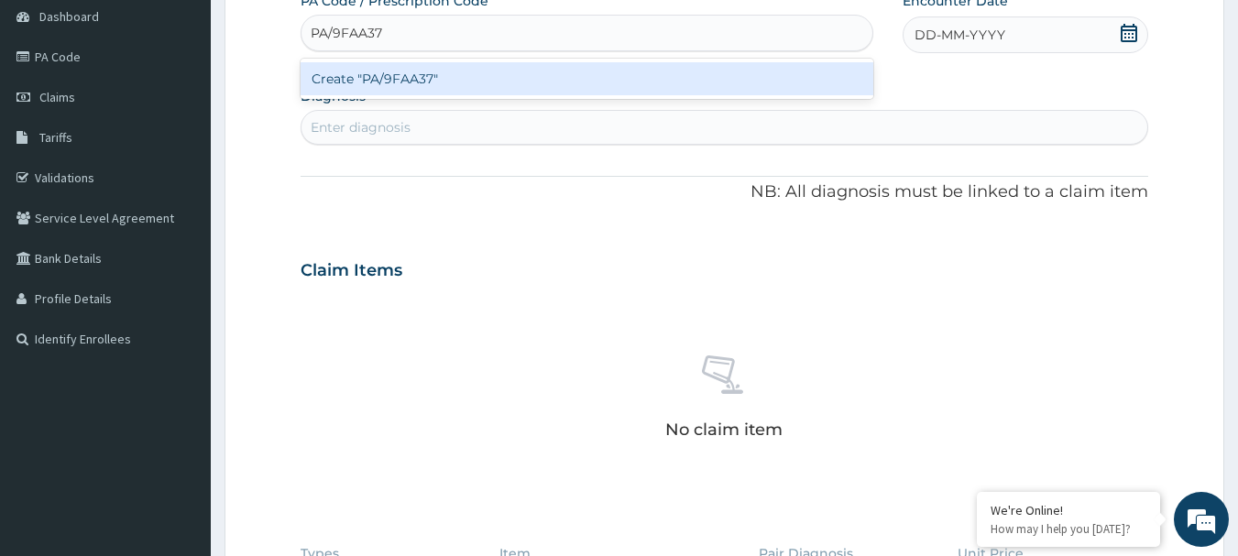
click at [412, 74] on div "Create "PA/9FAA37"" at bounding box center [586, 78] width 573 height 33
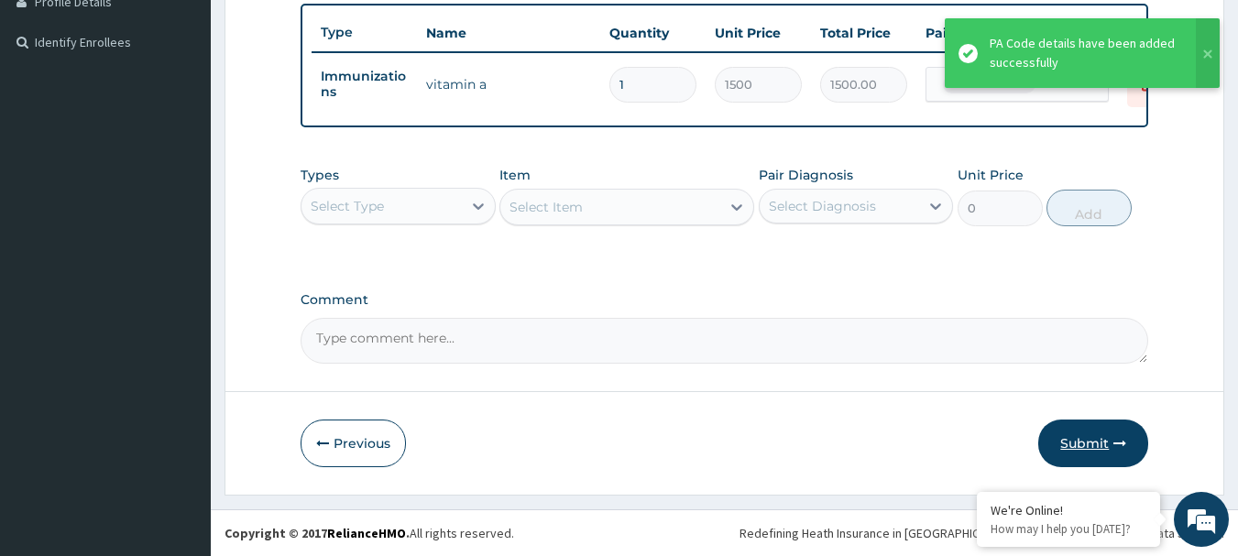
click at [1105, 442] on button "Submit" at bounding box center [1093, 444] width 110 height 48
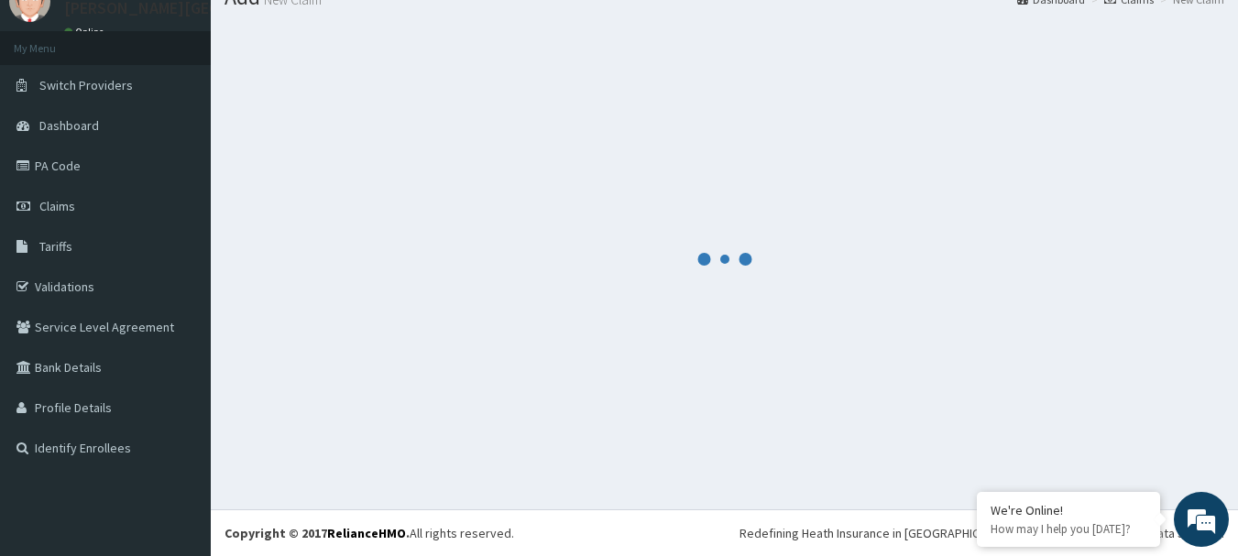
scroll to position [494, 0]
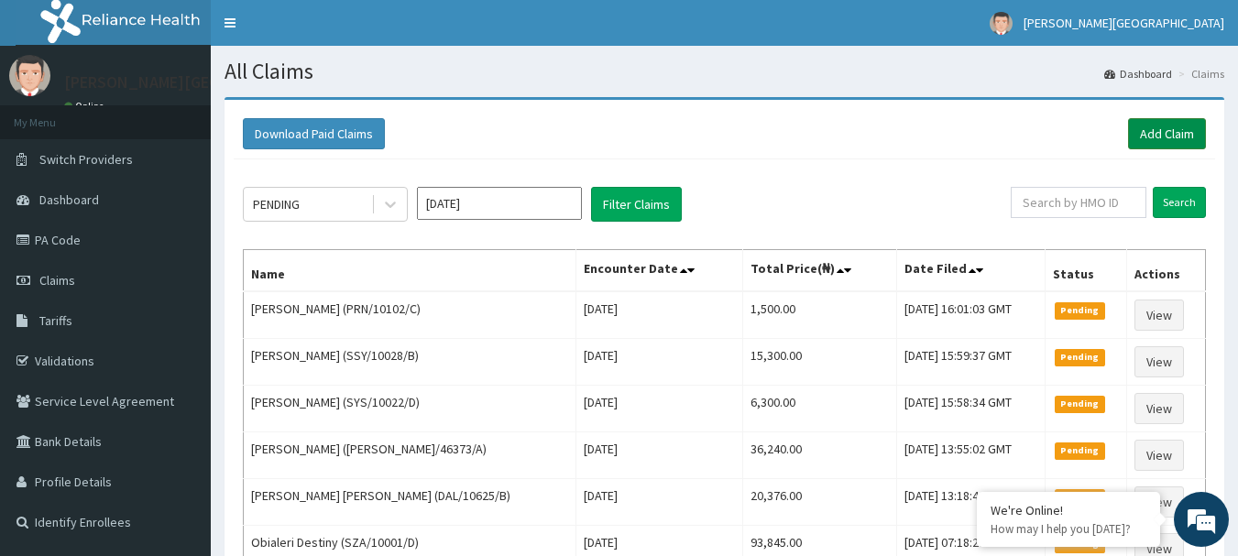
click at [1162, 135] on link "Add Claim" at bounding box center [1167, 133] width 78 height 31
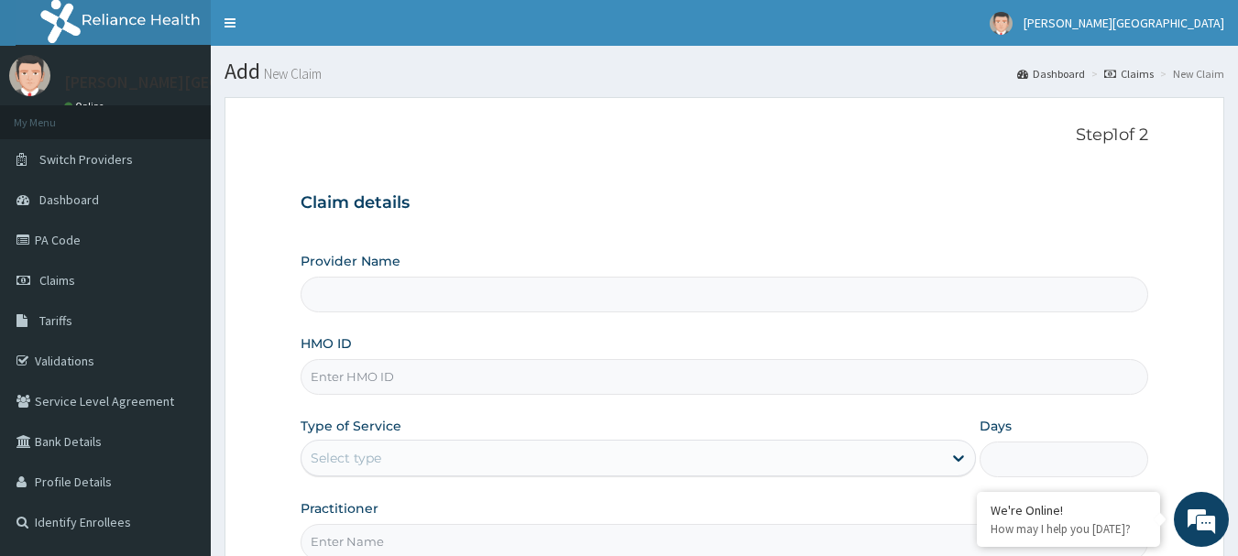
click at [404, 377] on input "HMO ID" at bounding box center [724, 377] width 848 height 36
type input "[PERSON_NAME][GEOGRAPHIC_DATA]"
paste input "chl/10536/c"
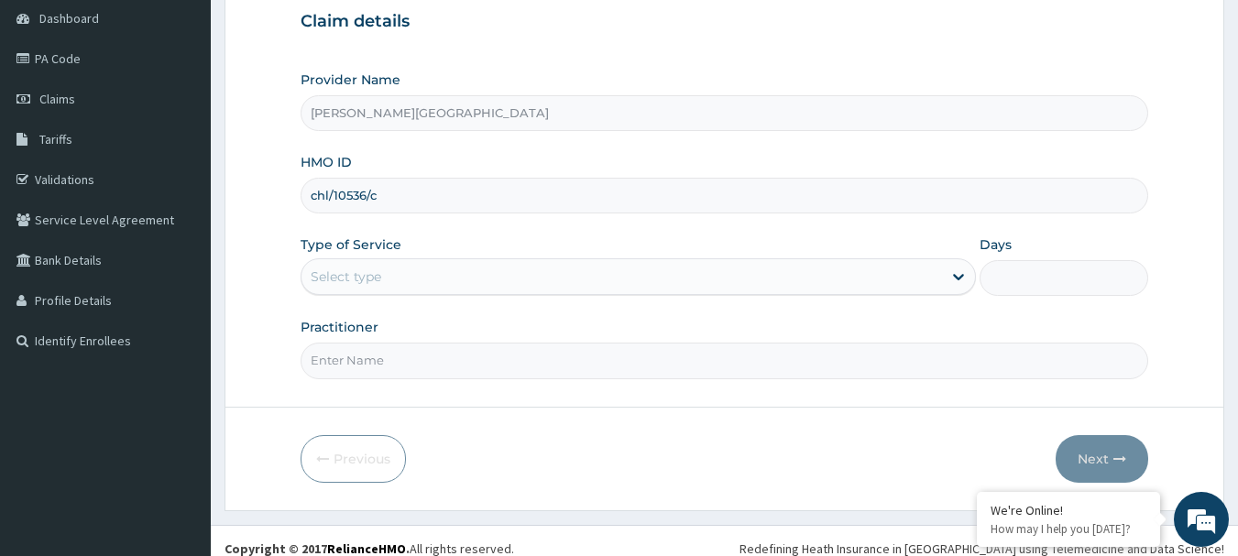
scroll to position [197, 0]
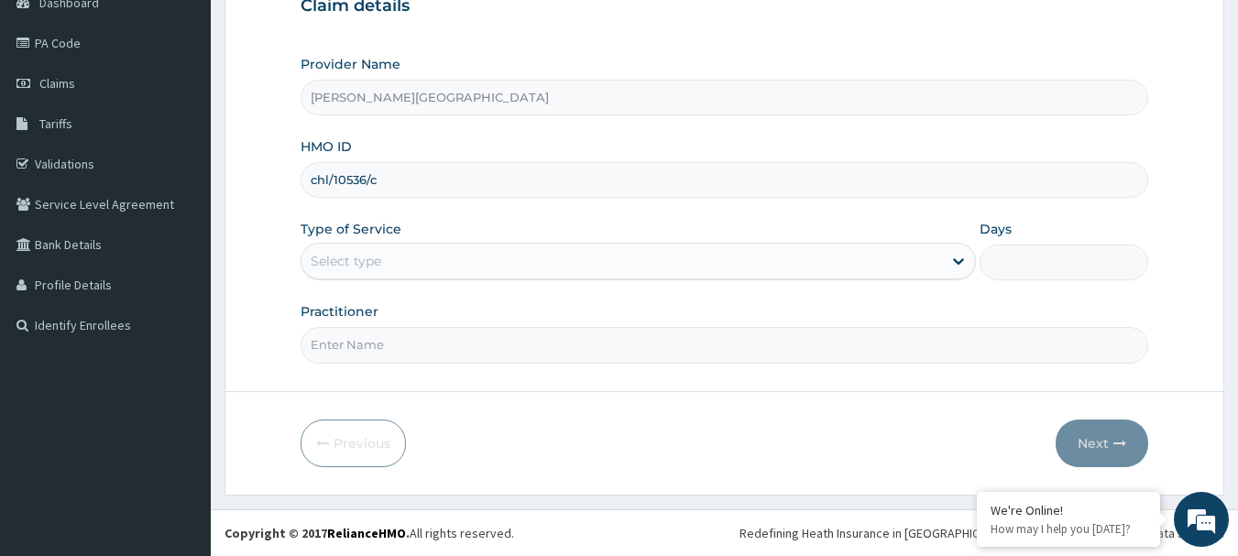
type input "chl/10536/c"
click at [444, 259] on div "Select type" at bounding box center [621, 260] width 640 height 29
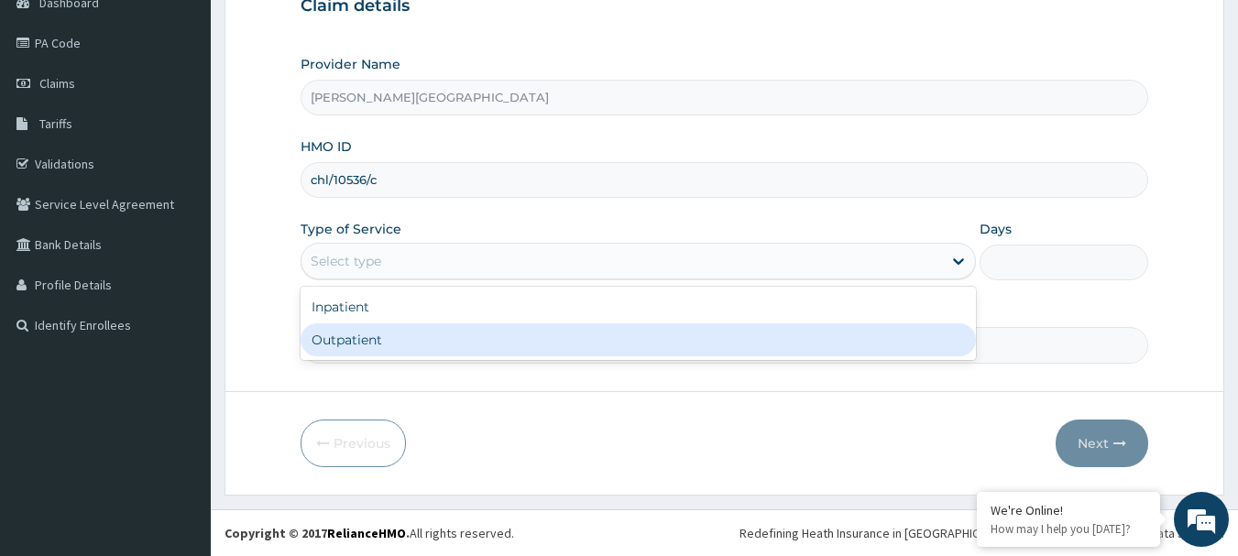
click at [440, 336] on div "Outpatient" at bounding box center [637, 339] width 675 height 33
type input "1"
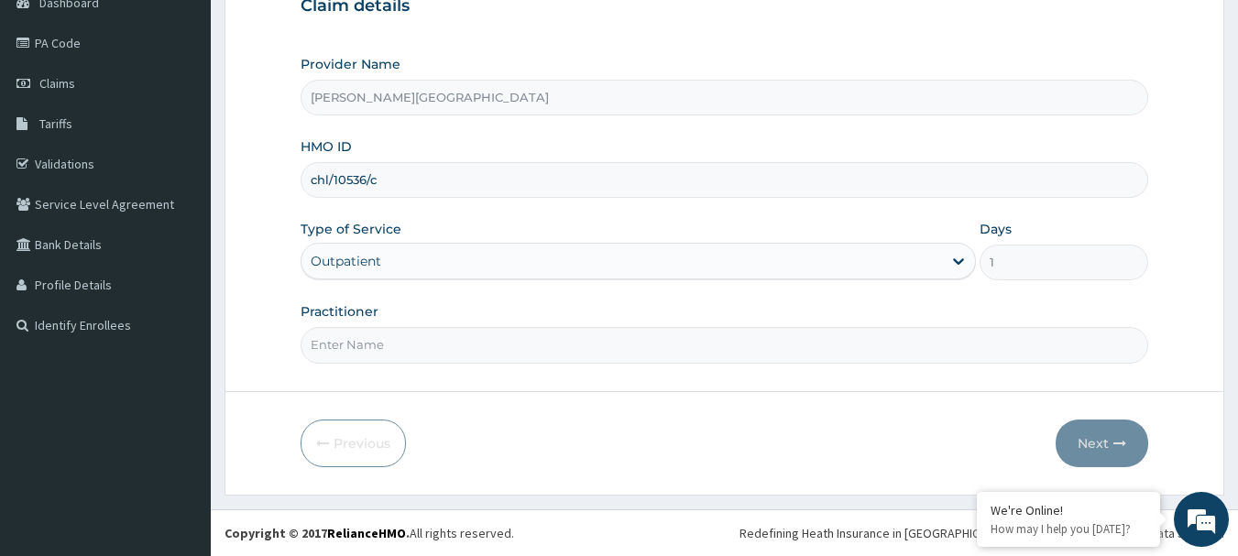
click at [427, 343] on input "Practitioner" at bounding box center [724, 345] width 848 height 36
type input "AA"
click at [1087, 420] on button "Next" at bounding box center [1101, 444] width 93 height 48
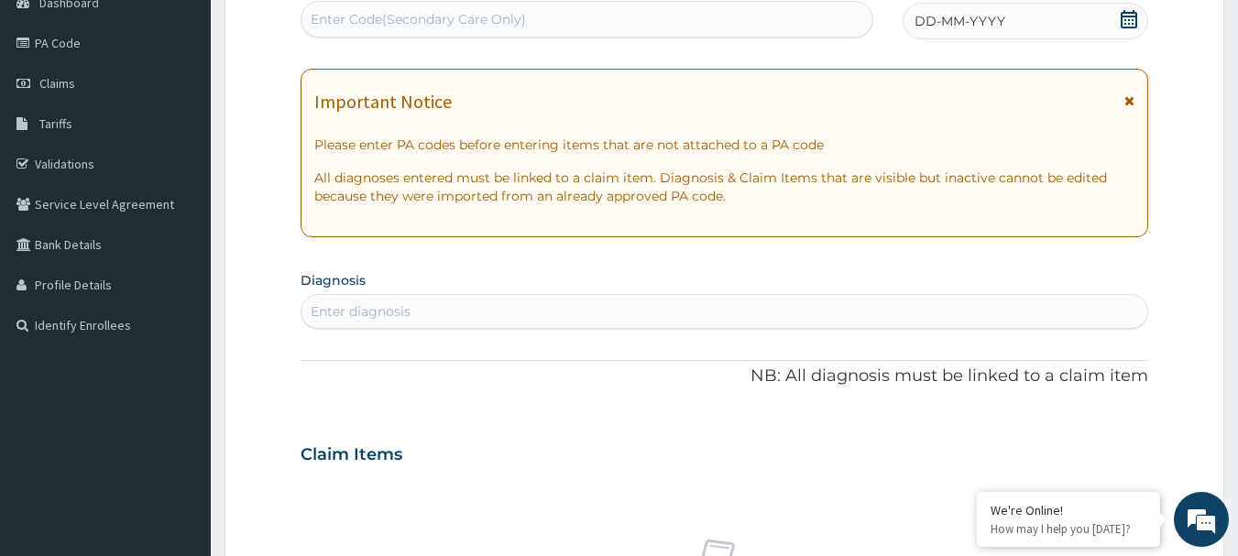
click at [1095, 431] on div "Claim Items" at bounding box center [724, 451] width 848 height 48
click at [1119, 98] on div "Important Notice" at bounding box center [724, 106] width 821 height 29
click at [1121, 99] on div "Important Notice" at bounding box center [724, 106] width 821 height 29
click at [1124, 99] on icon at bounding box center [1129, 100] width 10 height 13
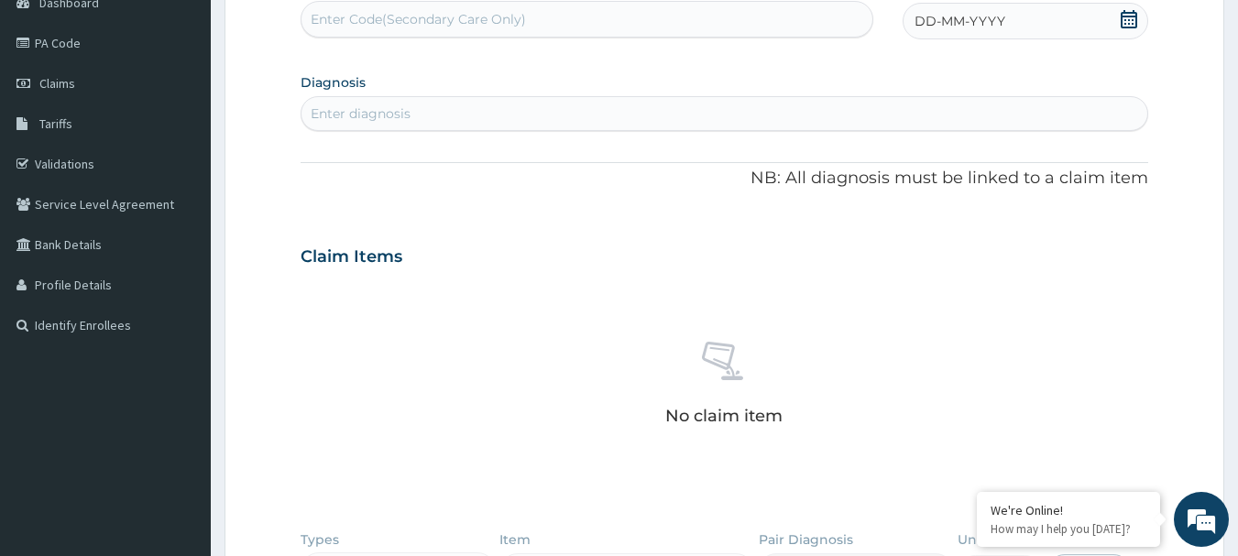
scroll to position [0, 0]
click at [405, 21] on div "Enter Code(Secondary Care Only)" at bounding box center [418, 19] width 215 height 18
paste input "PA/0FF953"
type input "PA/0FF953"
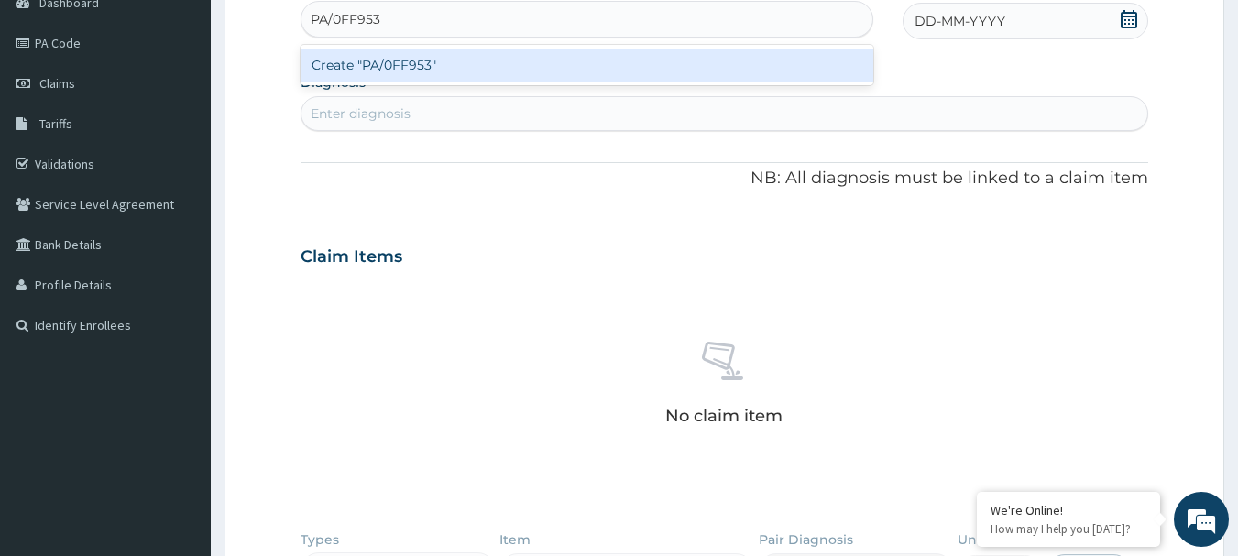
click at [415, 65] on div "Create "PA/0FF953"" at bounding box center [586, 65] width 573 height 33
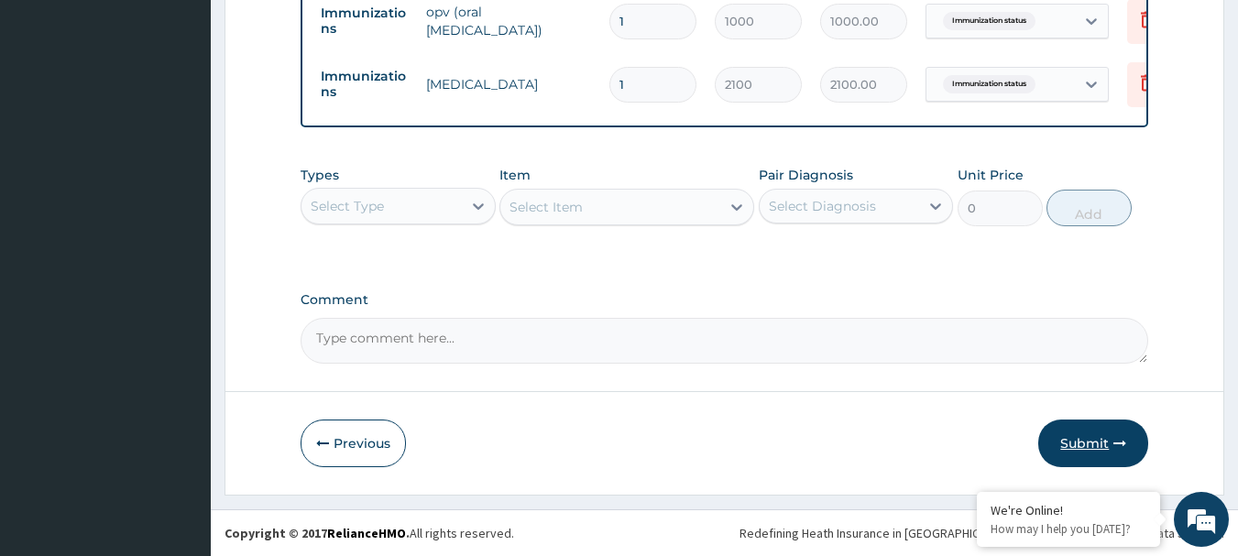
click at [1095, 435] on button "Submit" at bounding box center [1093, 444] width 110 height 48
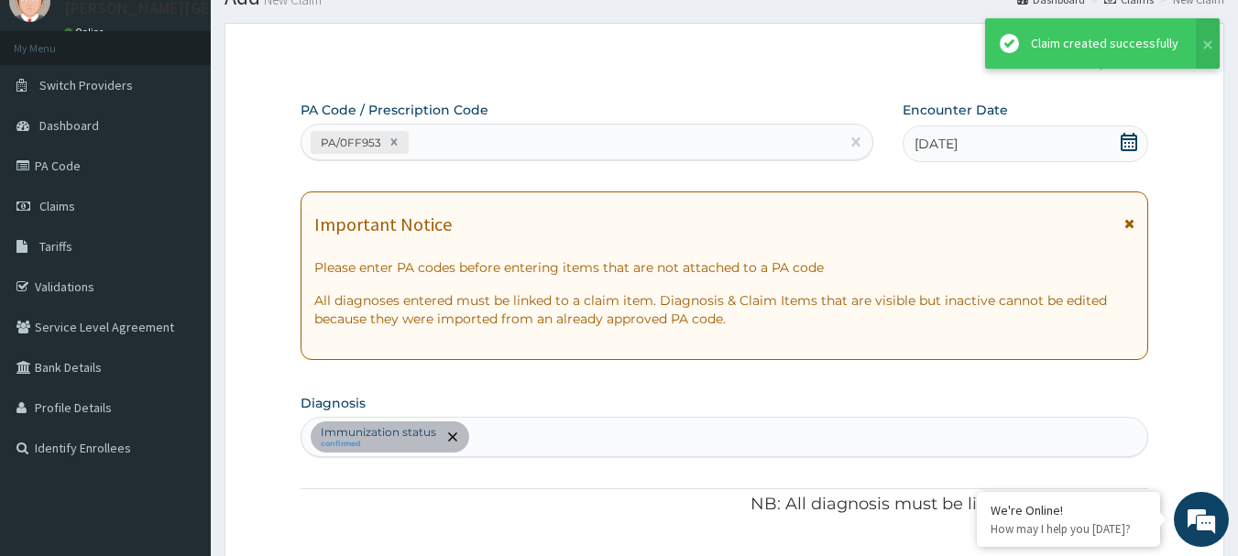
scroll to position [620, 0]
